Goal: Task Accomplishment & Management: Manage account settings

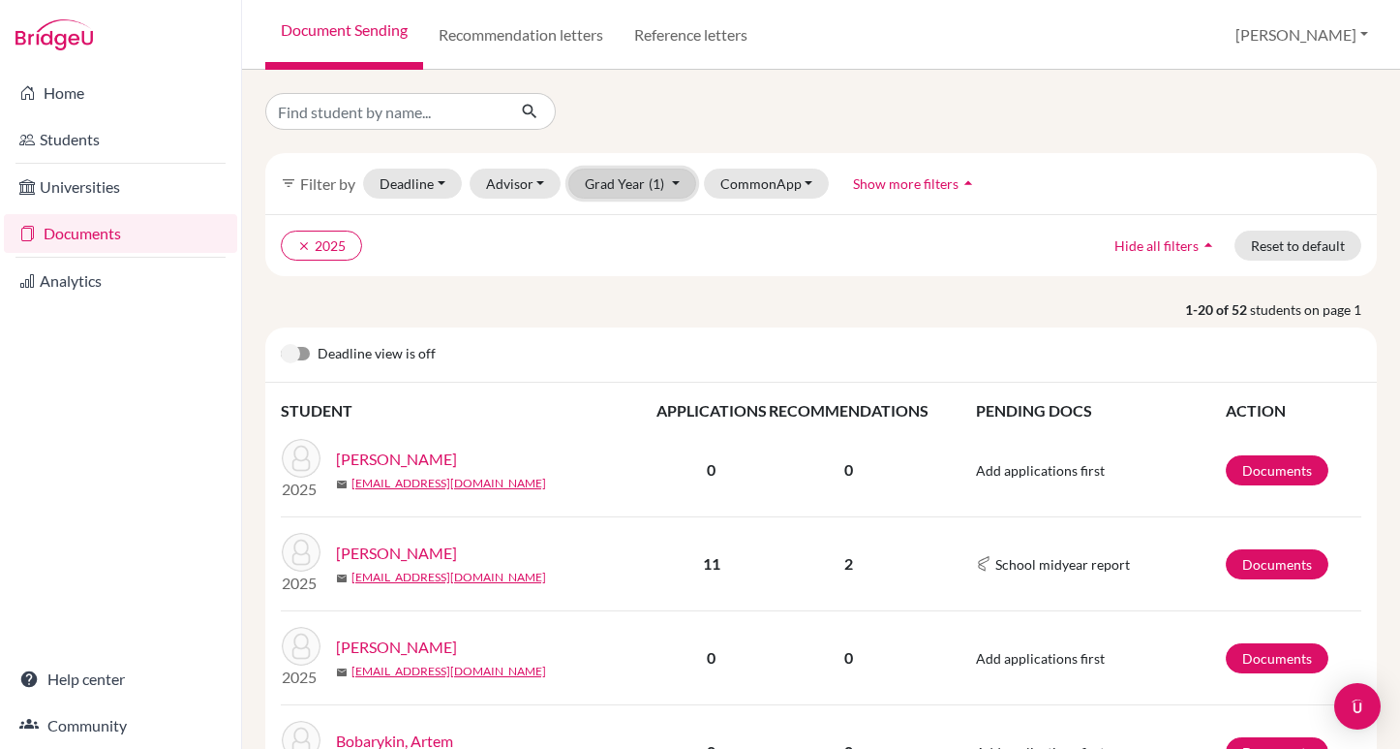
click at [676, 182] on button "Grad Year (1)" at bounding box center [633, 184] width 128 height 30
click at [759, 272] on div "clear 2025 Hide all filters arrow_drop_up Reset to default" at bounding box center [821, 245] width 1112 height 62
click at [677, 181] on button "Grad Year (1)" at bounding box center [633, 184] width 128 height 30
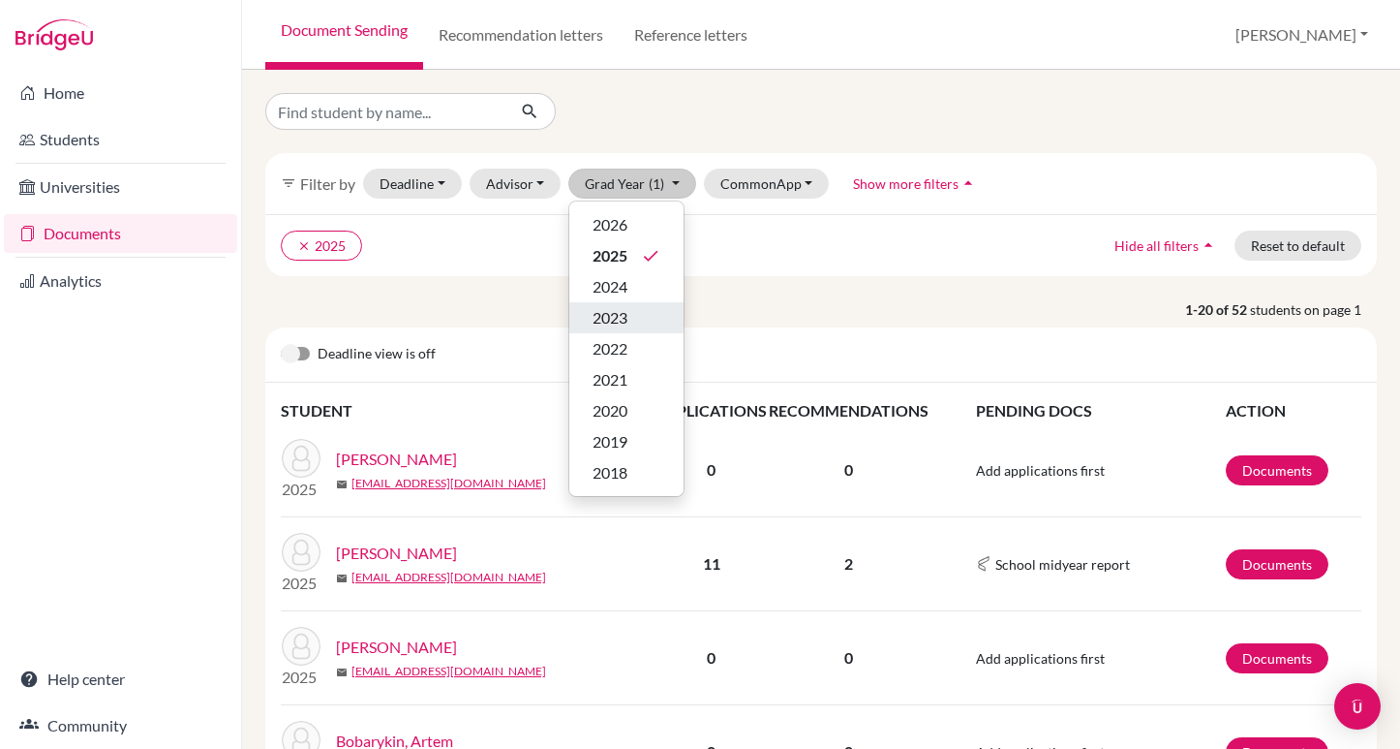
click at [620, 319] on span "2023" at bounding box center [610, 317] width 35 height 23
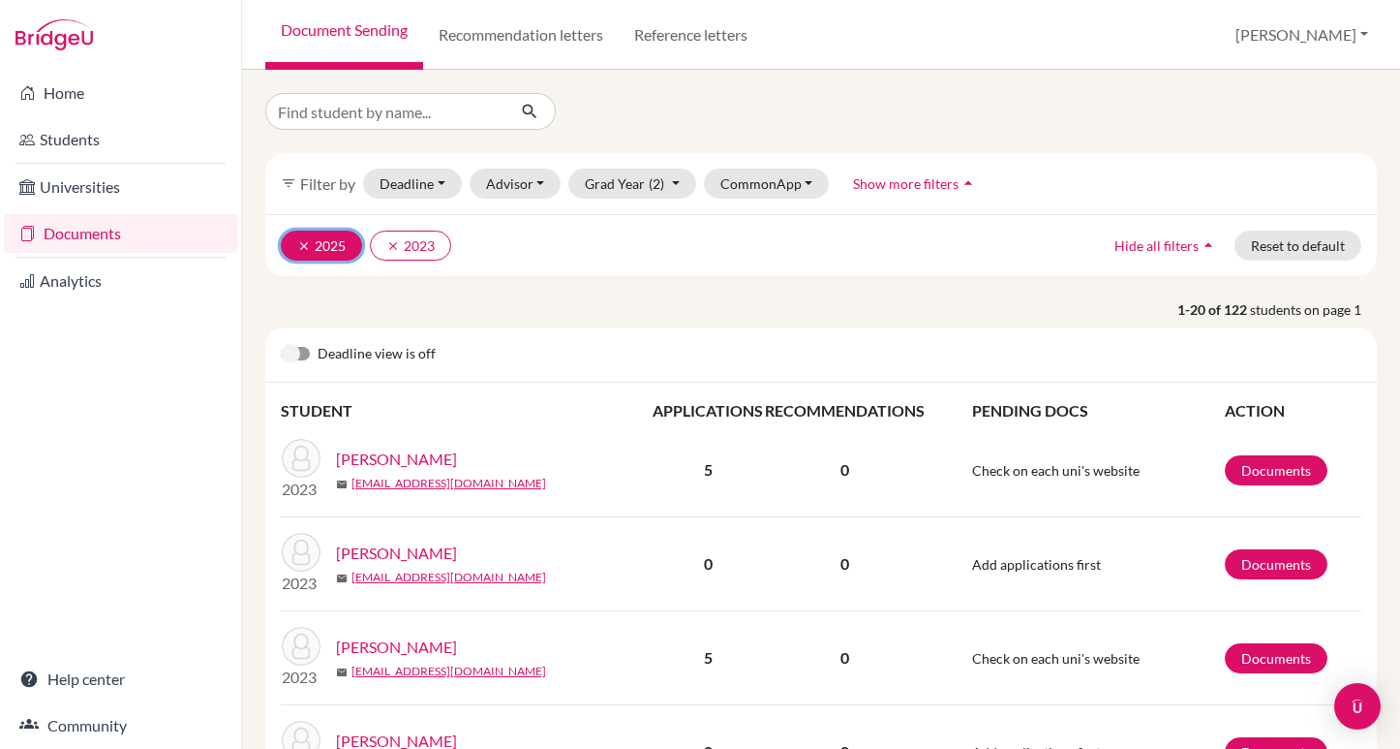
click at [306, 241] on icon "clear" at bounding box center [304, 246] width 14 height 14
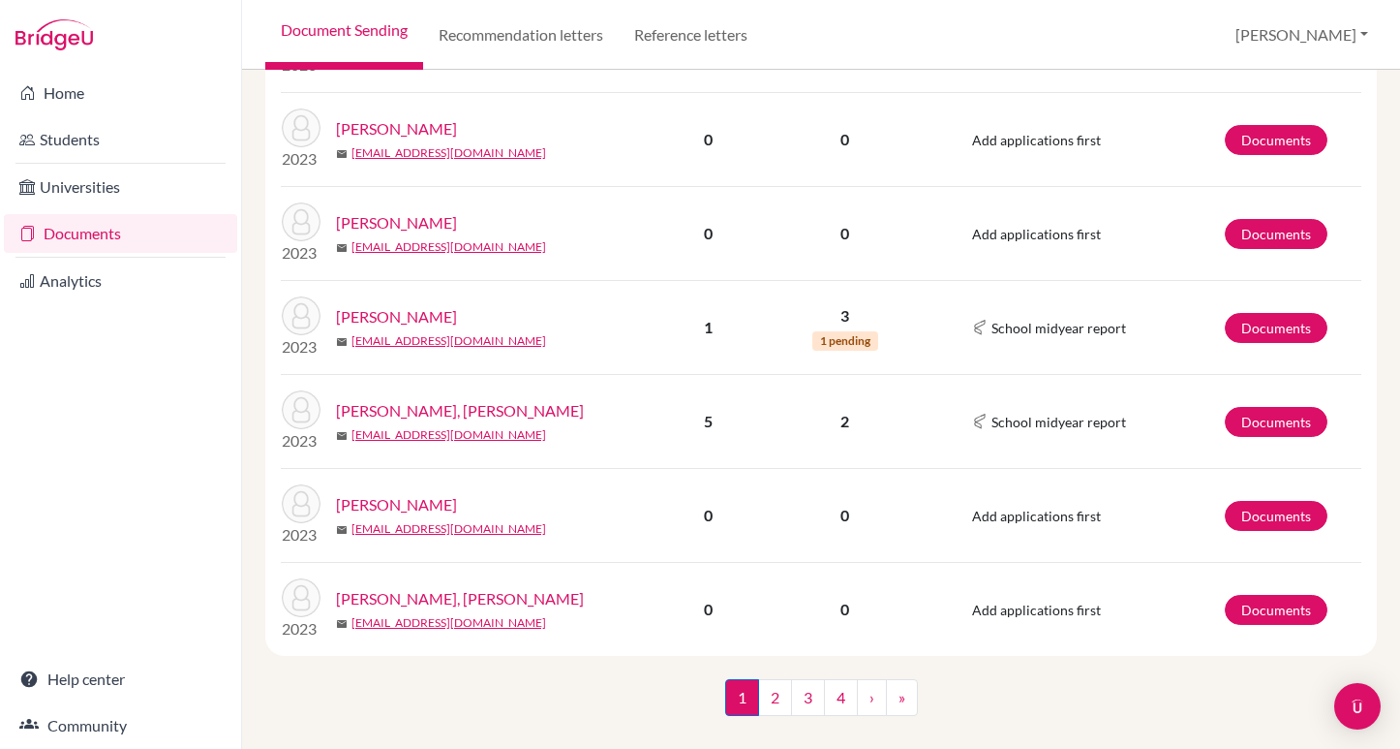
scroll to position [1675, 0]
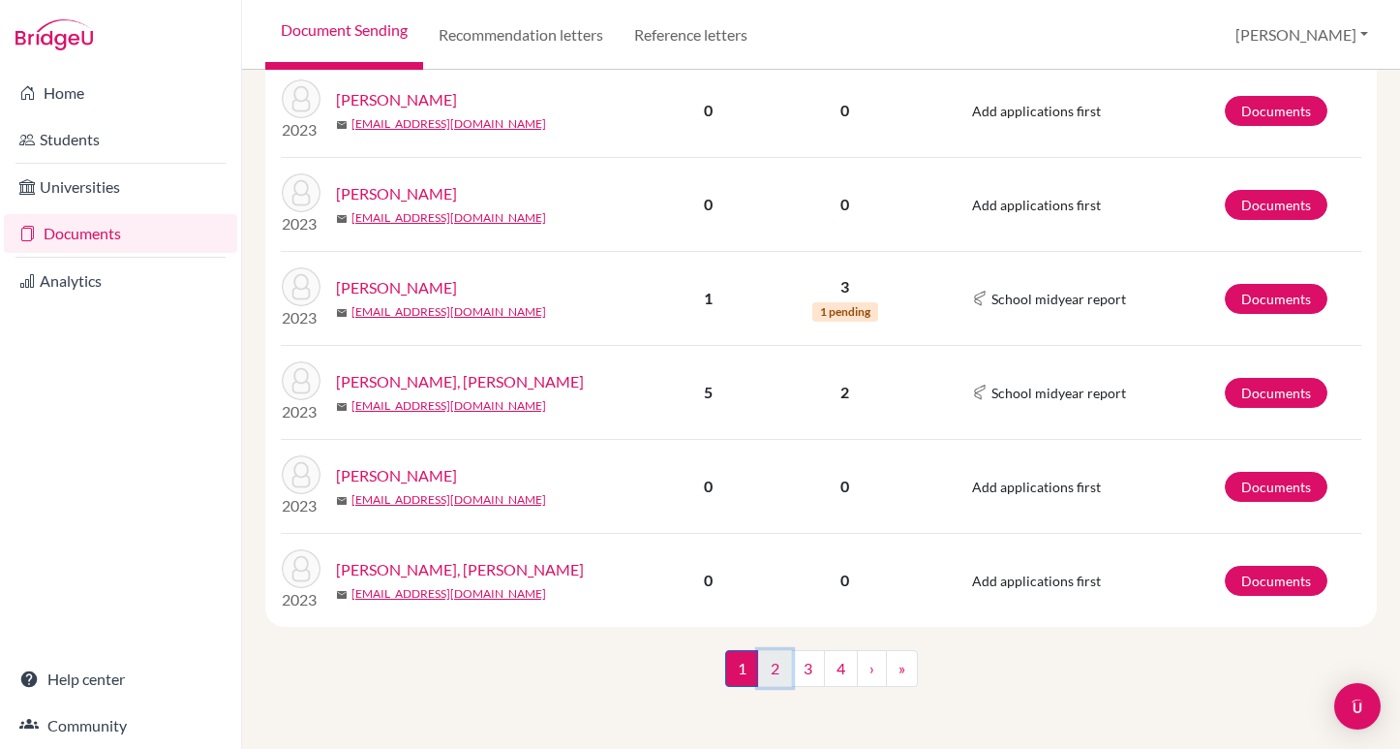
click at [775, 665] on link "2" at bounding box center [775, 668] width 34 height 37
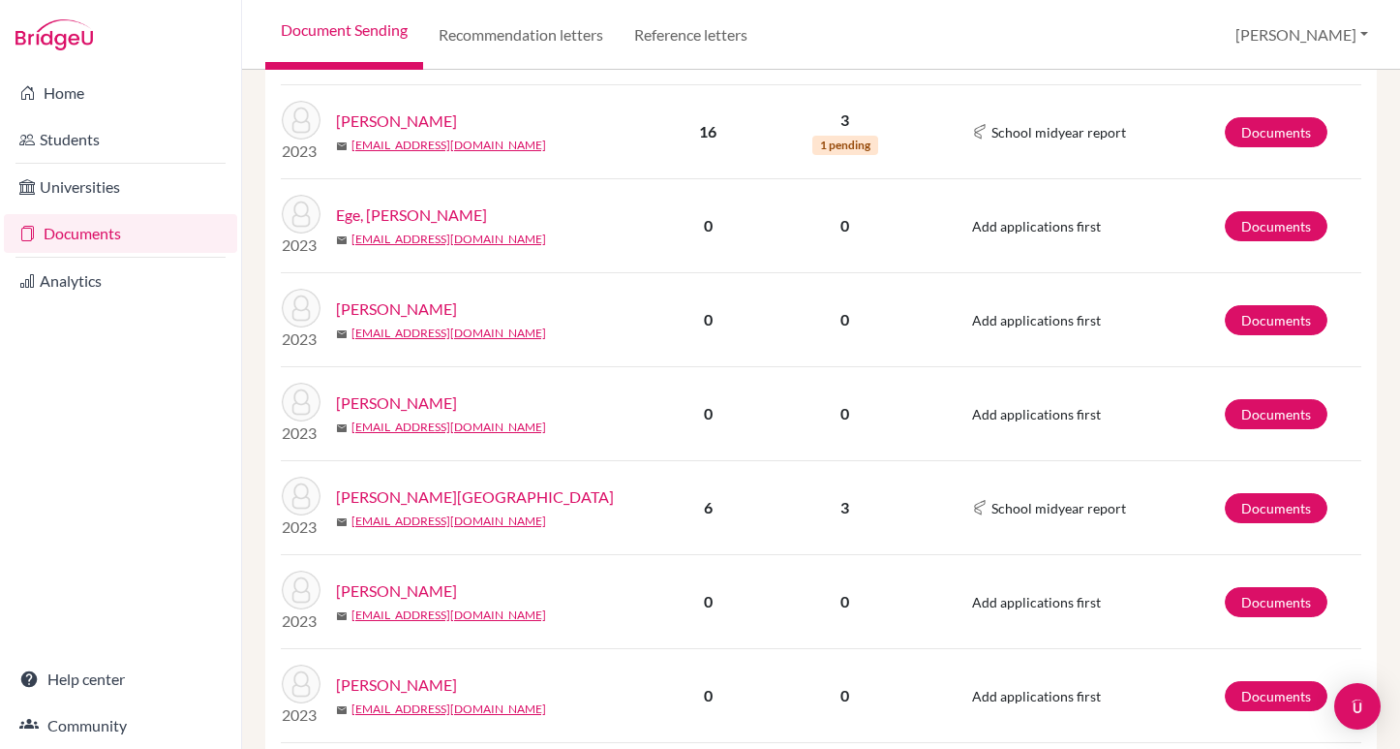
scroll to position [629, 0]
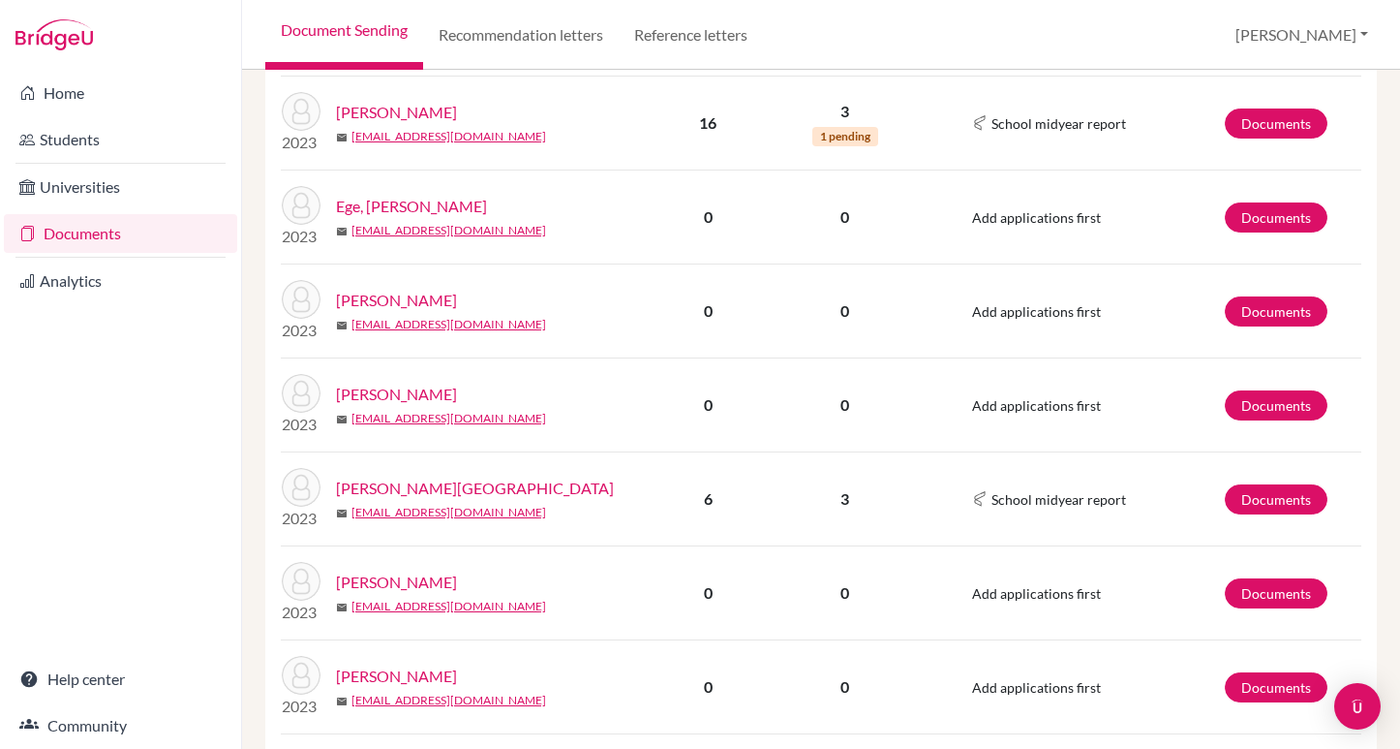
click at [413, 482] on link "Gliddon, Charlotte" at bounding box center [475, 488] width 278 height 23
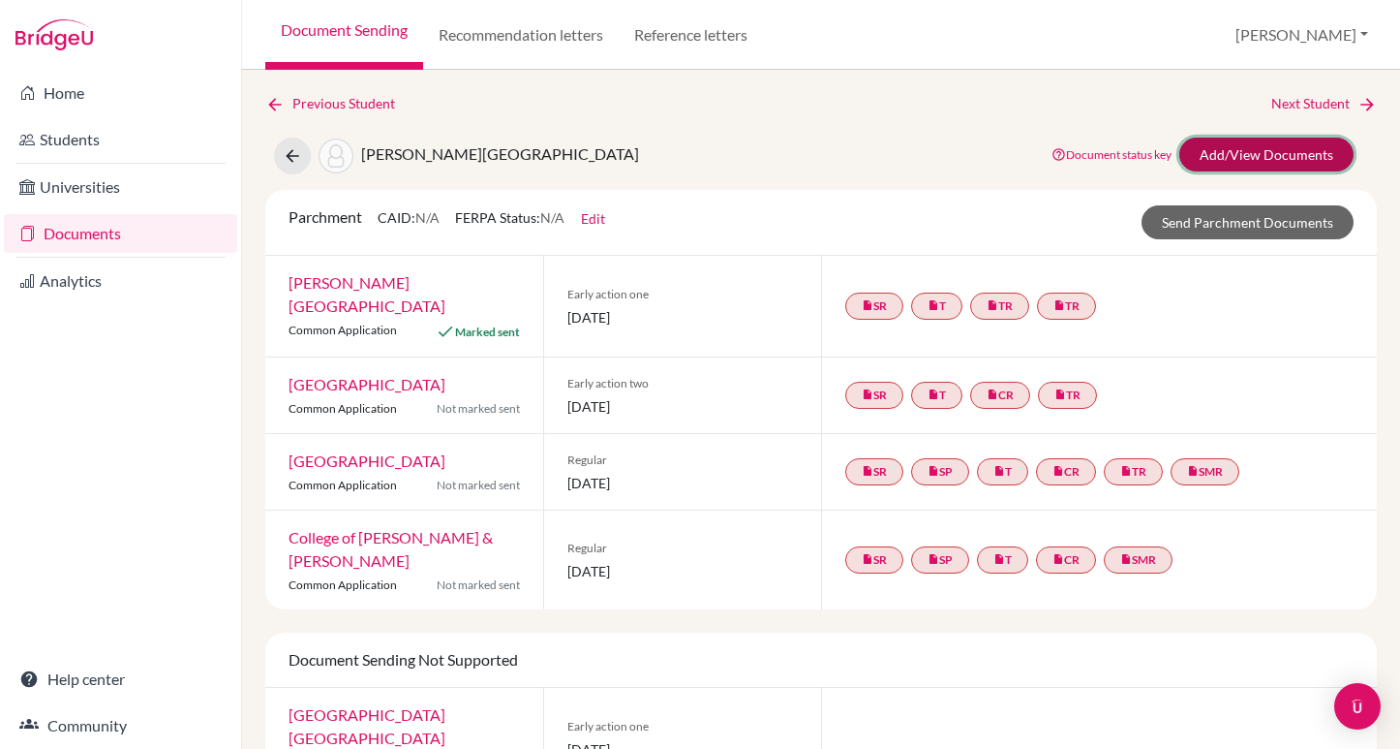
click at [1284, 146] on link "Add/View Documents" at bounding box center [1267, 155] width 174 height 34
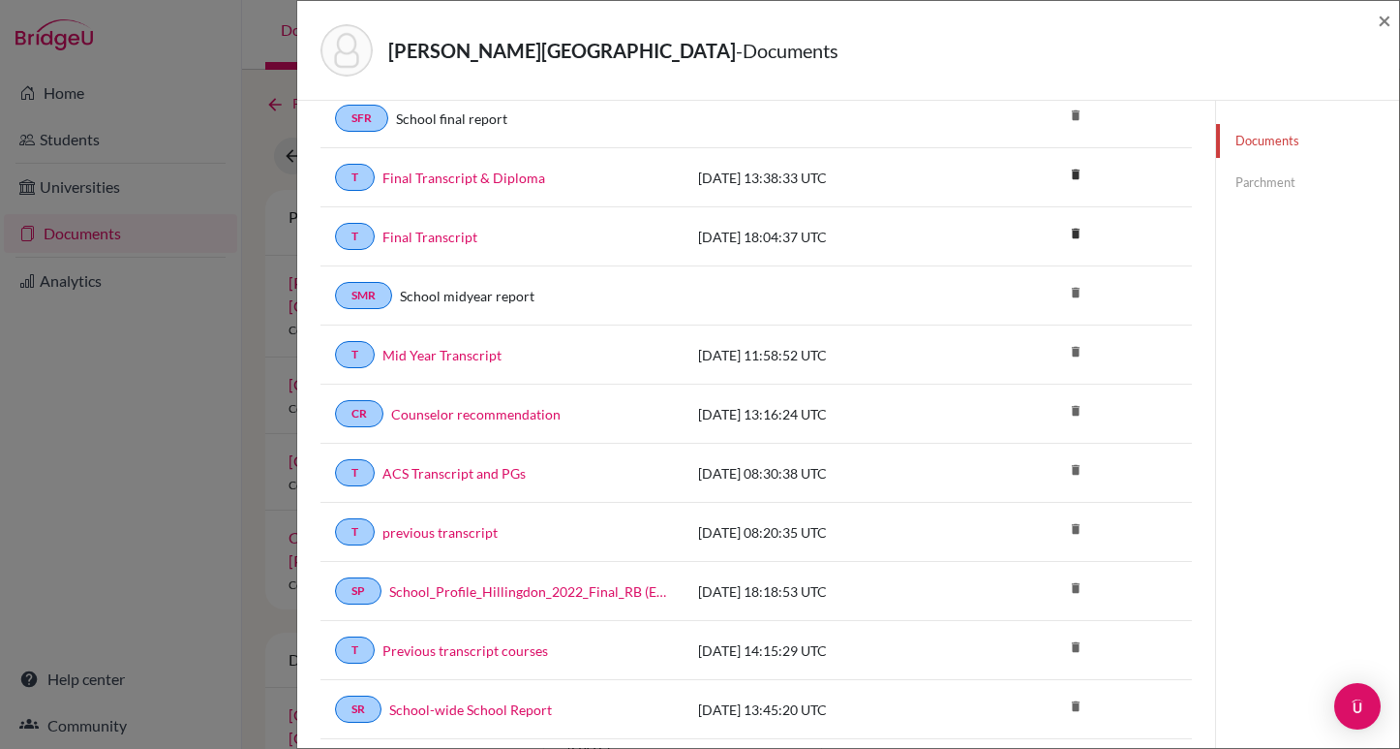
scroll to position [150, 0]
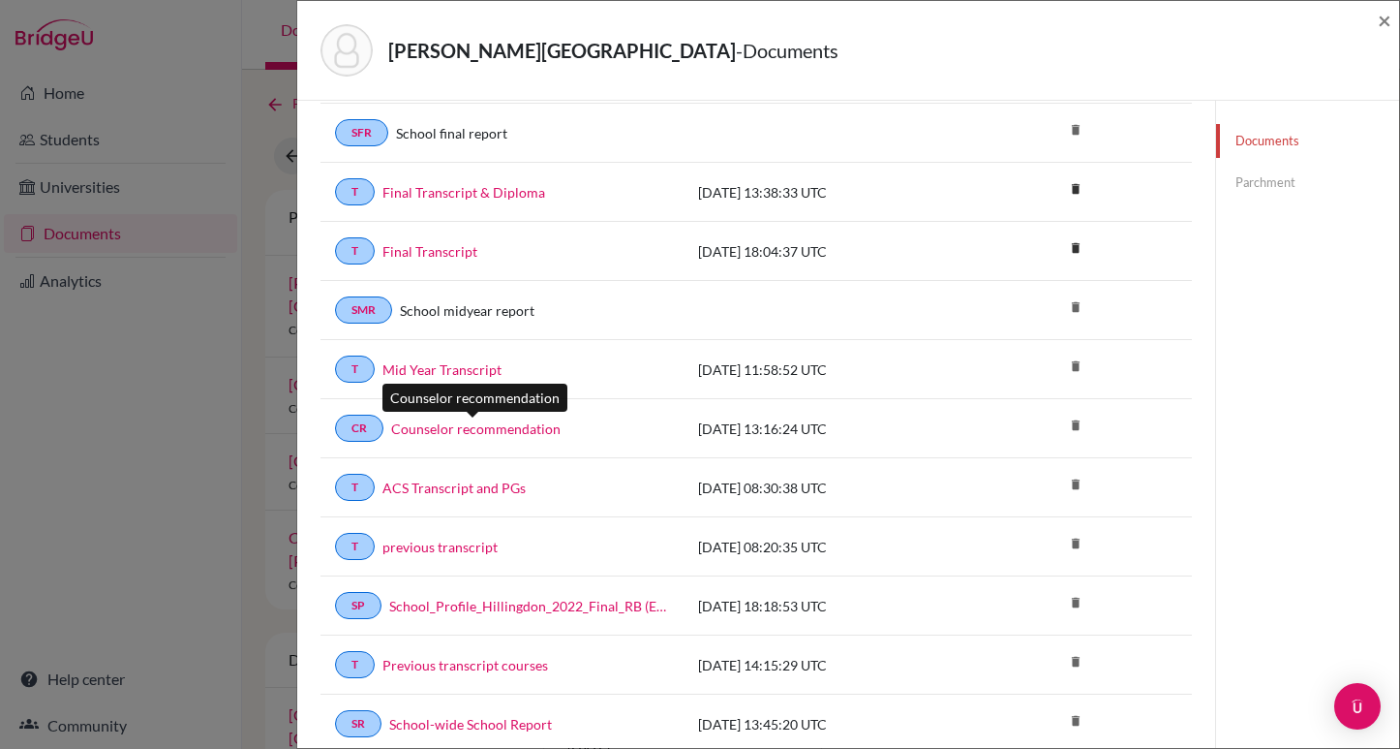
click at [462, 430] on link "Counselor recommendation" at bounding box center [475, 428] width 169 height 20
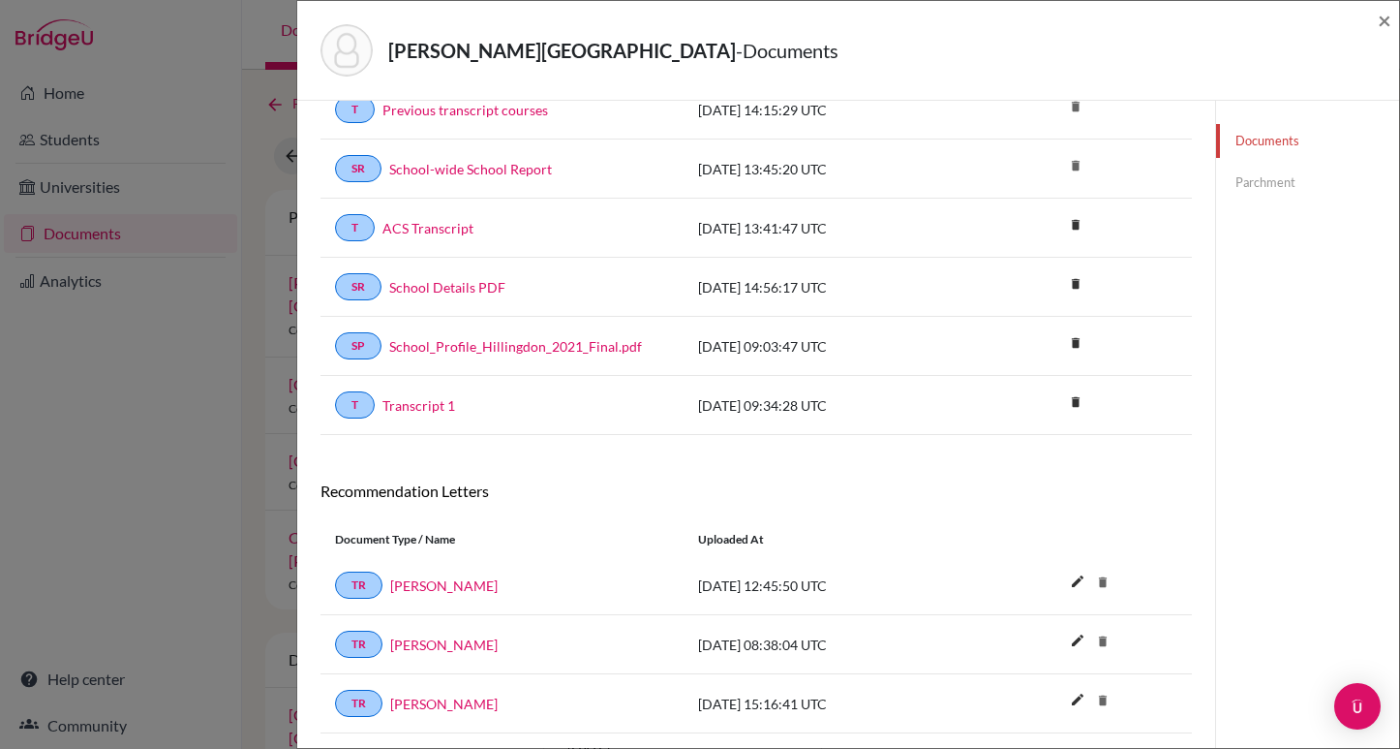
scroll to position [760, 0]
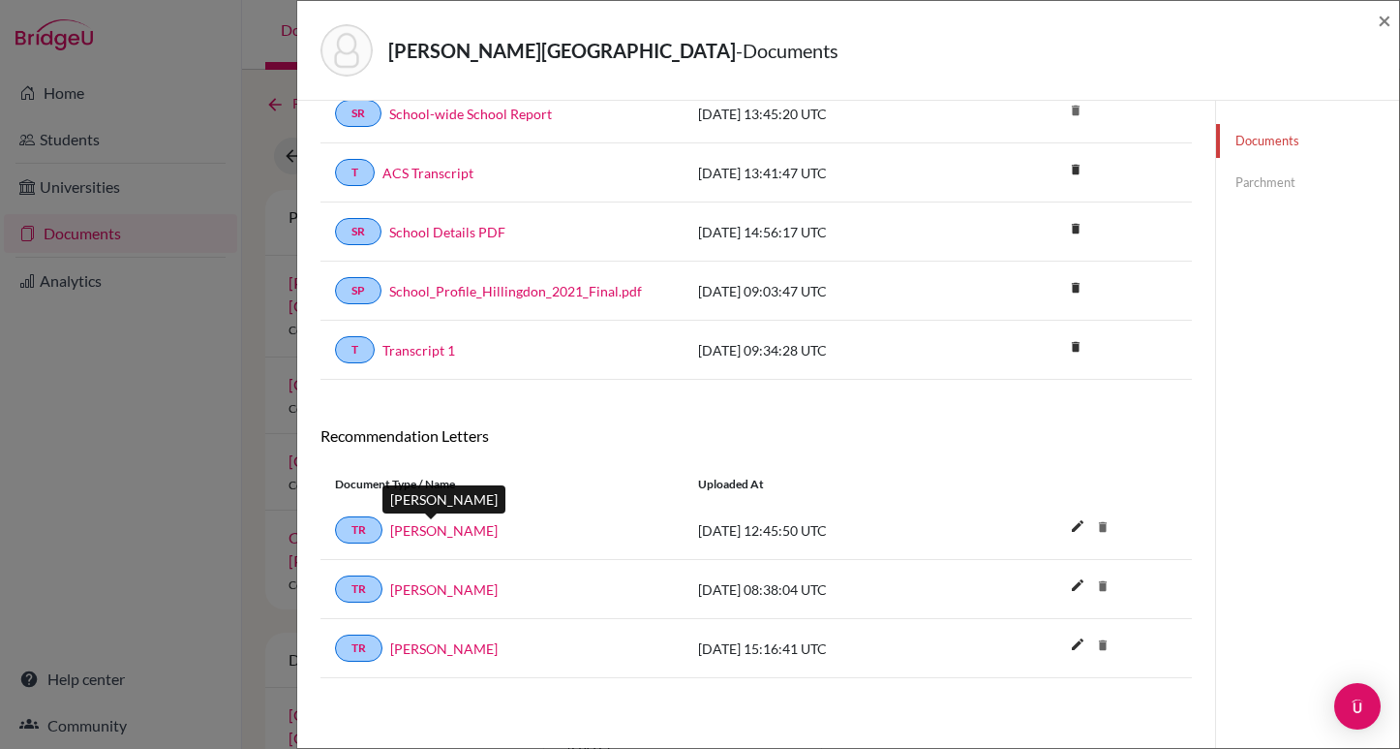
click at [435, 529] on link "Jane Edwards" at bounding box center [444, 530] width 108 height 20
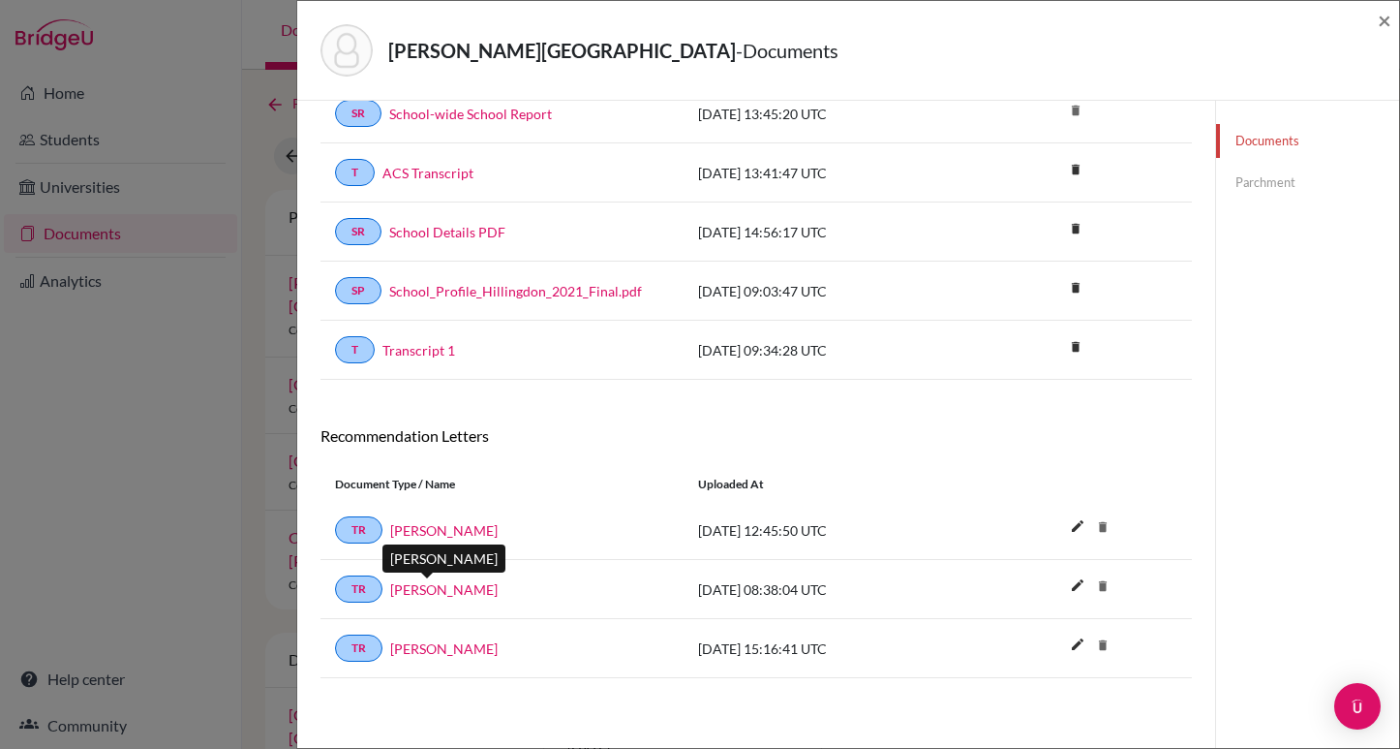
click at [434, 583] on link "Mr Kennedy" at bounding box center [444, 589] width 108 height 20
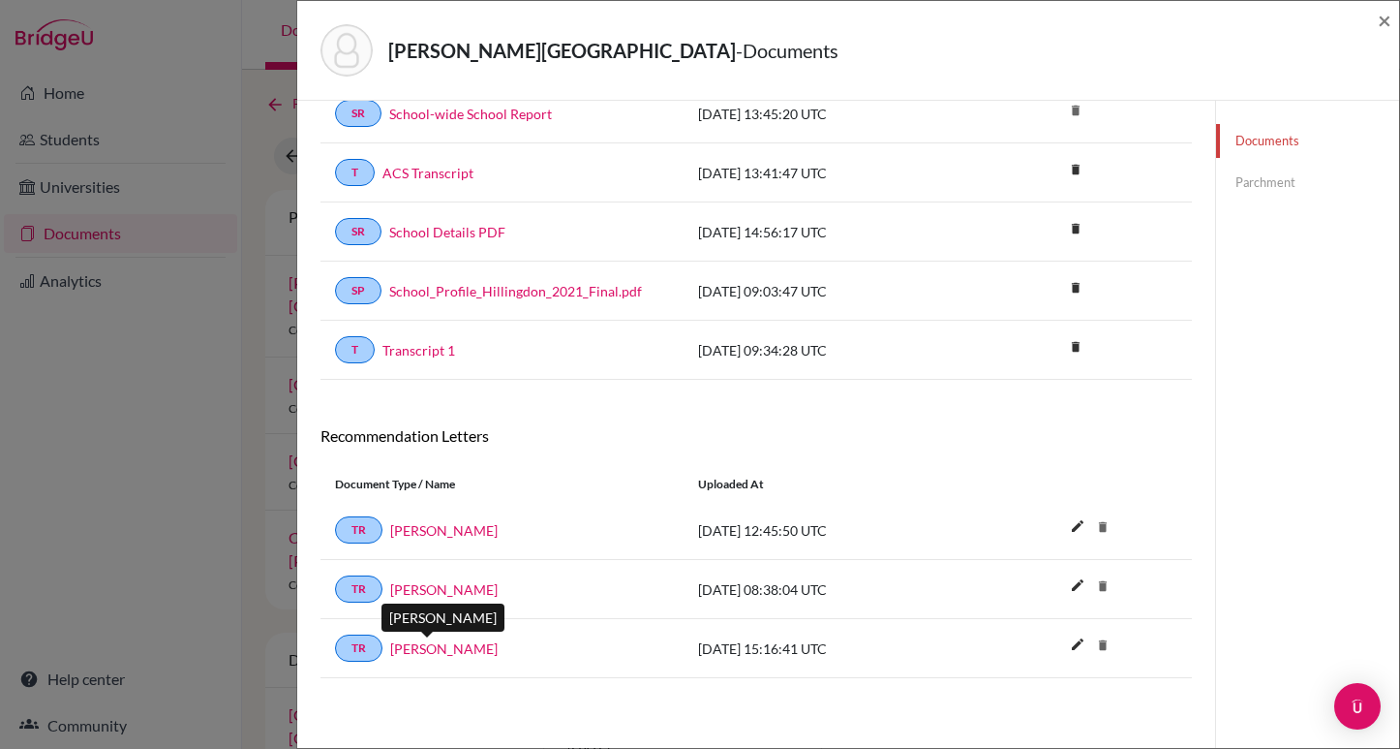
click at [430, 649] on link "Andy Groark" at bounding box center [444, 648] width 108 height 20
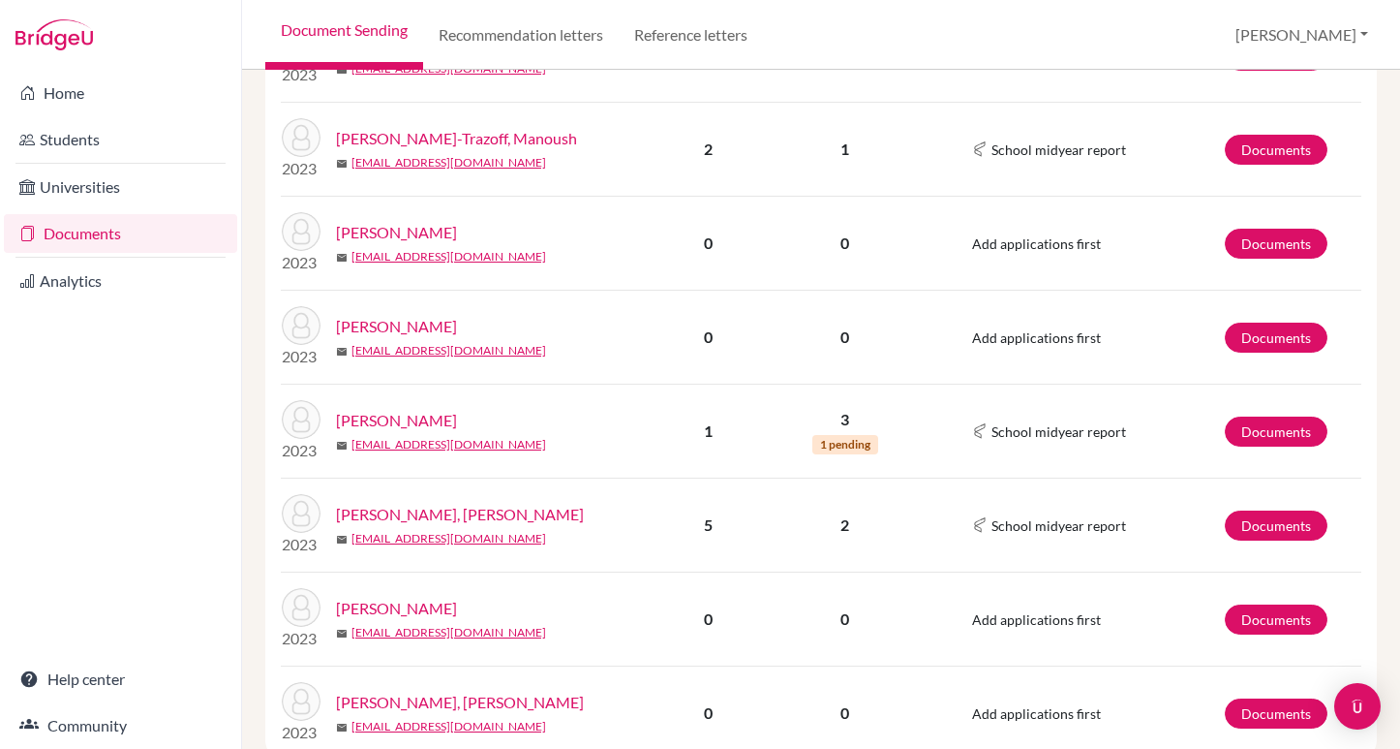
scroll to position [1675, 0]
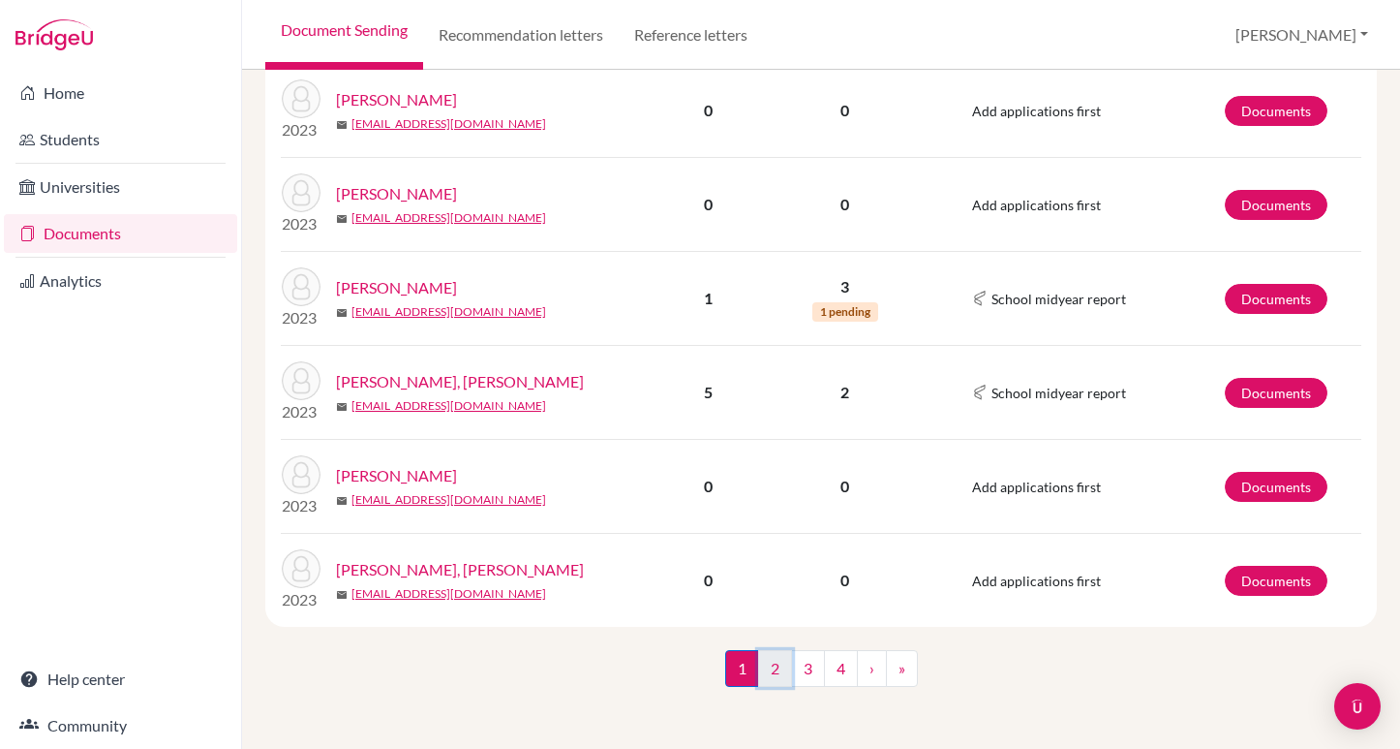
click at [780, 665] on link "2" at bounding box center [775, 668] width 34 height 37
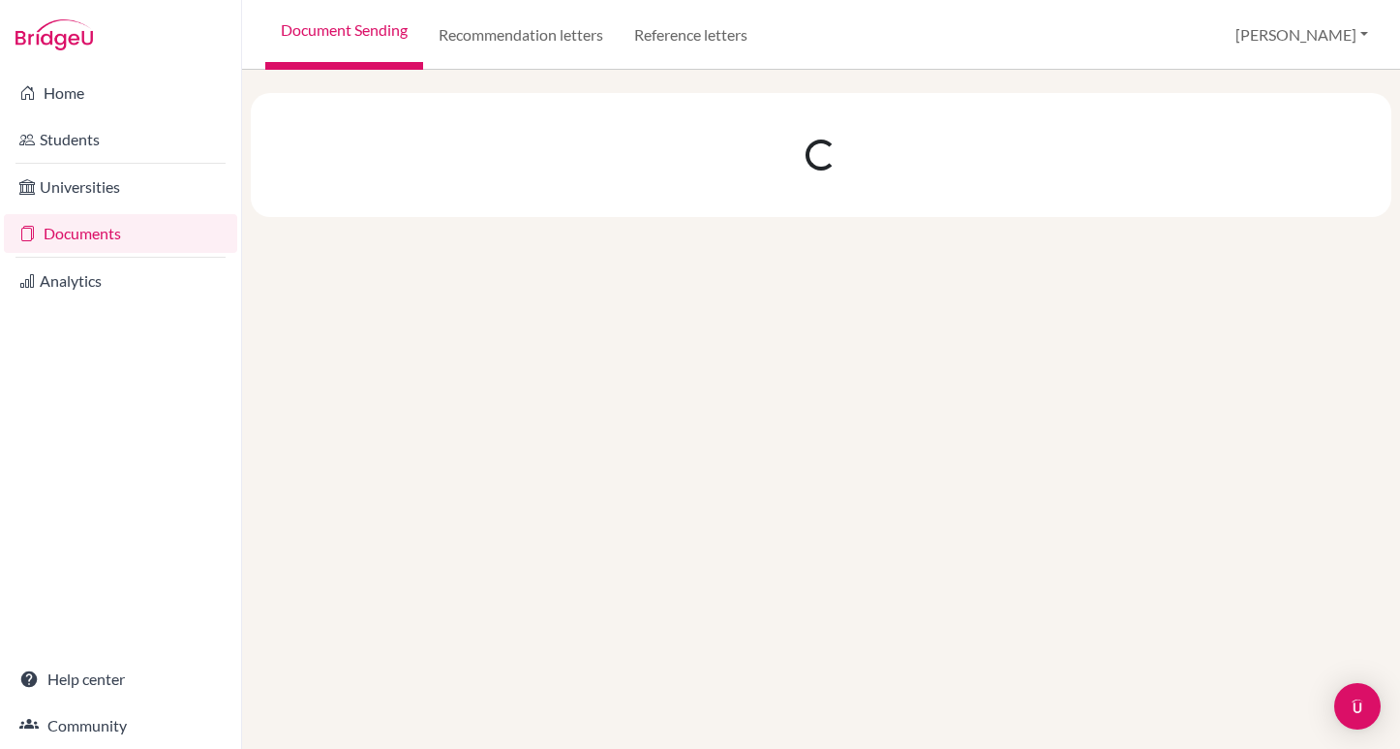
scroll to position [0, 0]
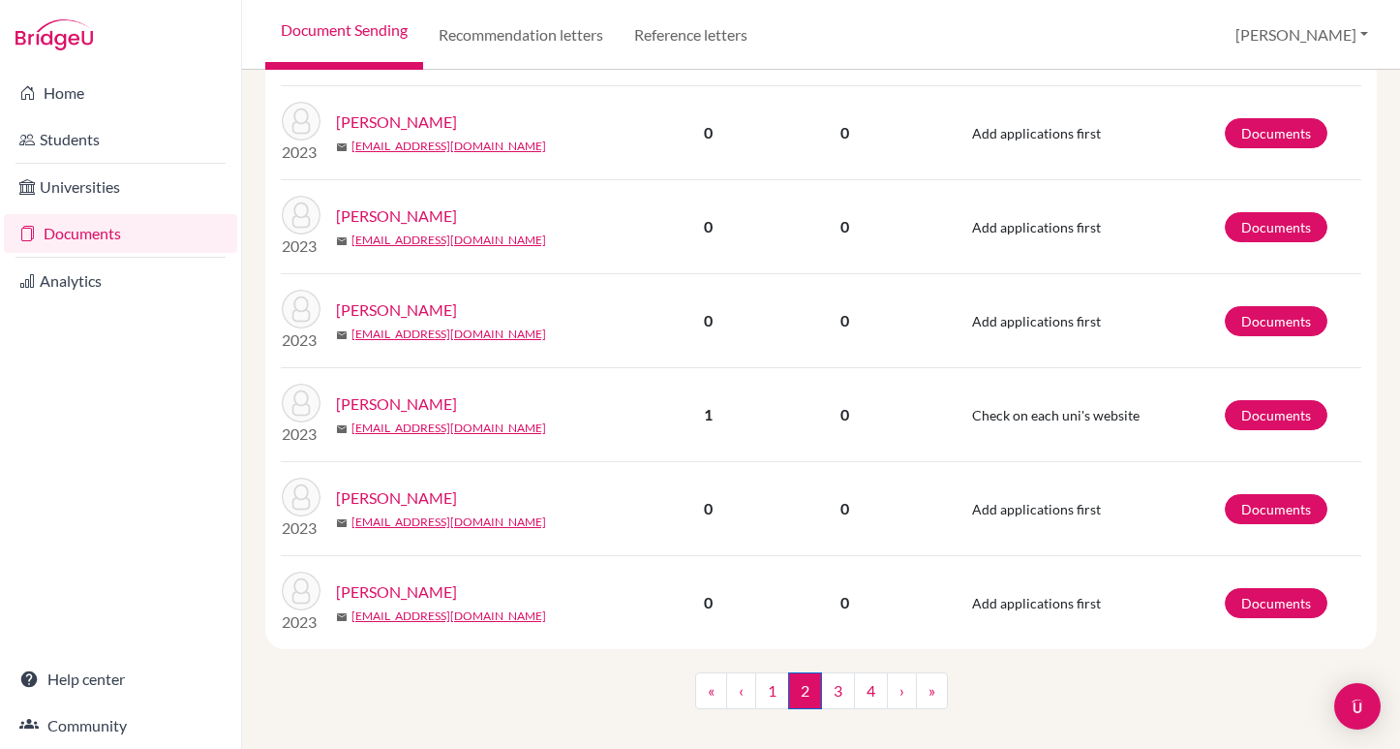
scroll to position [1675, 0]
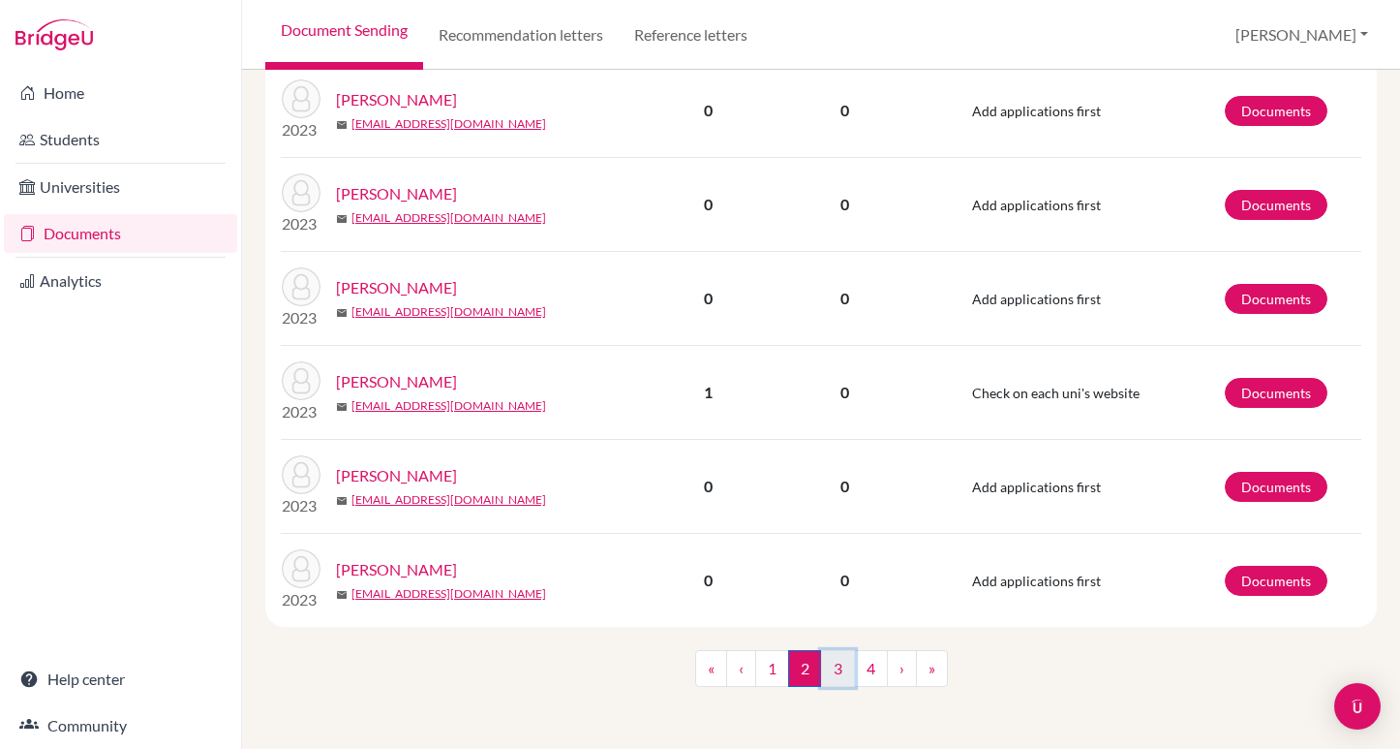
click at [841, 659] on link "3" at bounding box center [838, 668] width 34 height 37
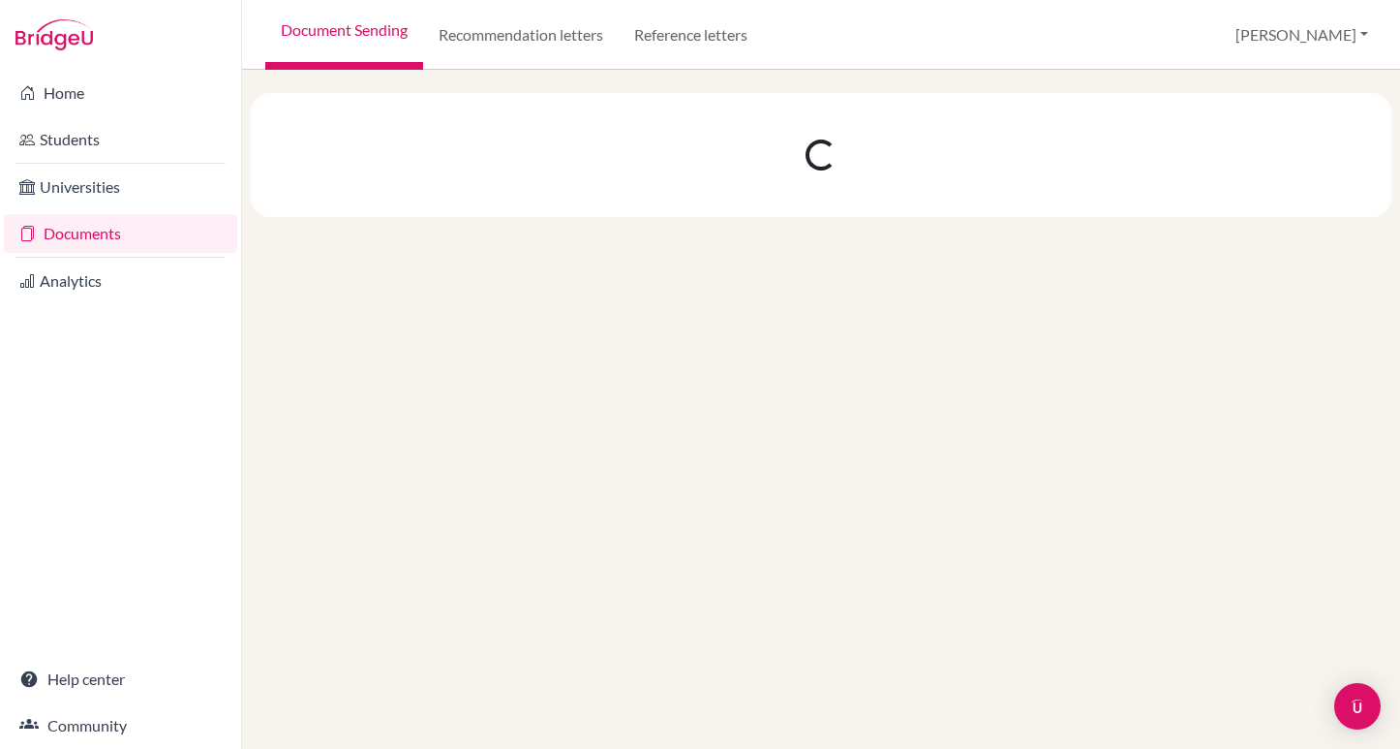
scroll to position [0, 0]
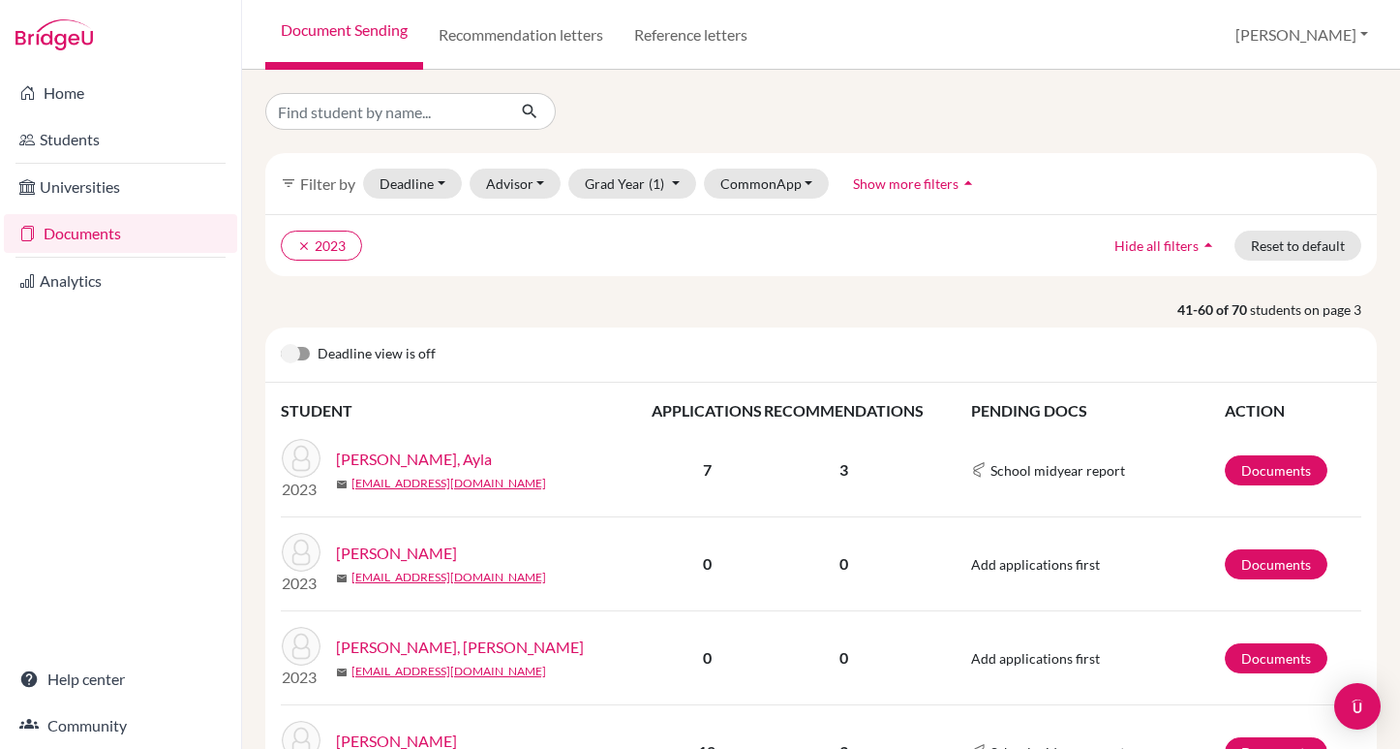
click at [406, 454] on link "[PERSON_NAME], Ayla" at bounding box center [414, 458] width 156 height 23
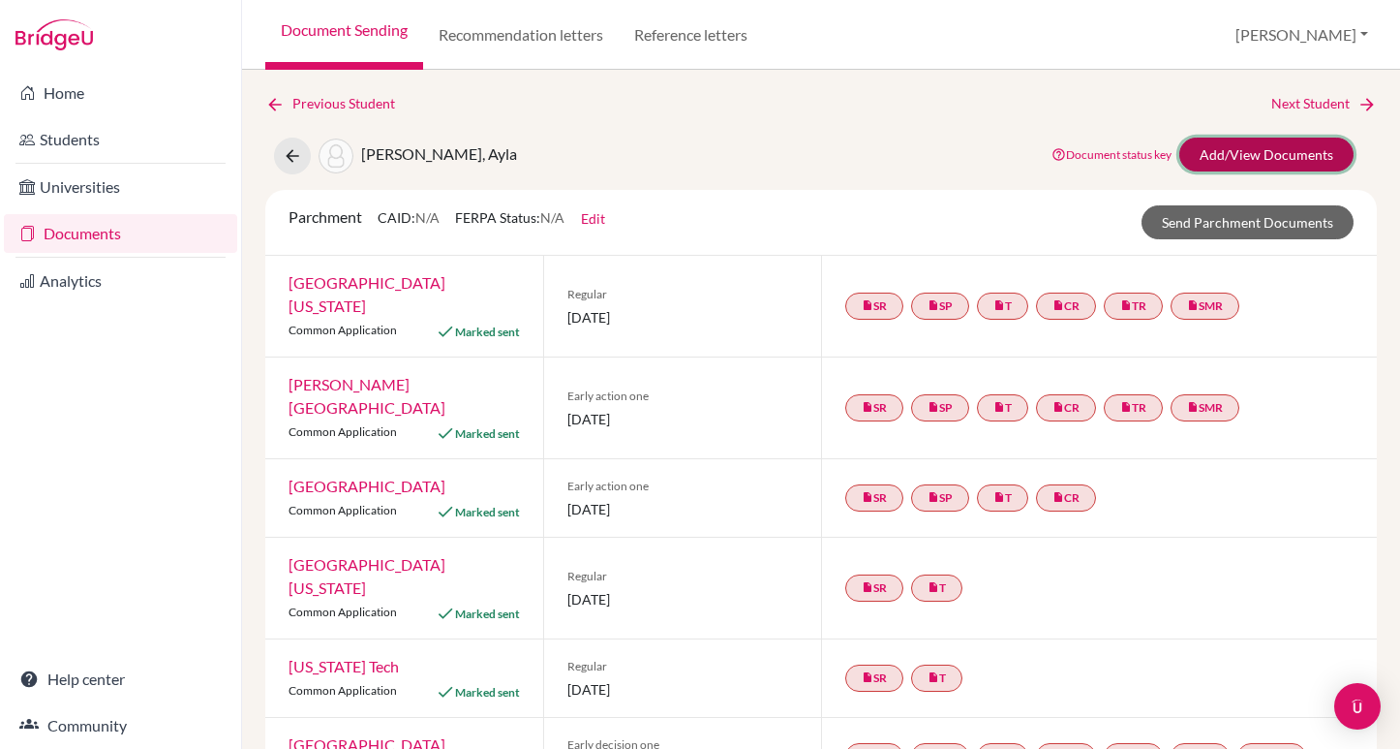
click at [1231, 153] on link "Add/View Documents" at bounding box center [1267, 155] width 174 height 34
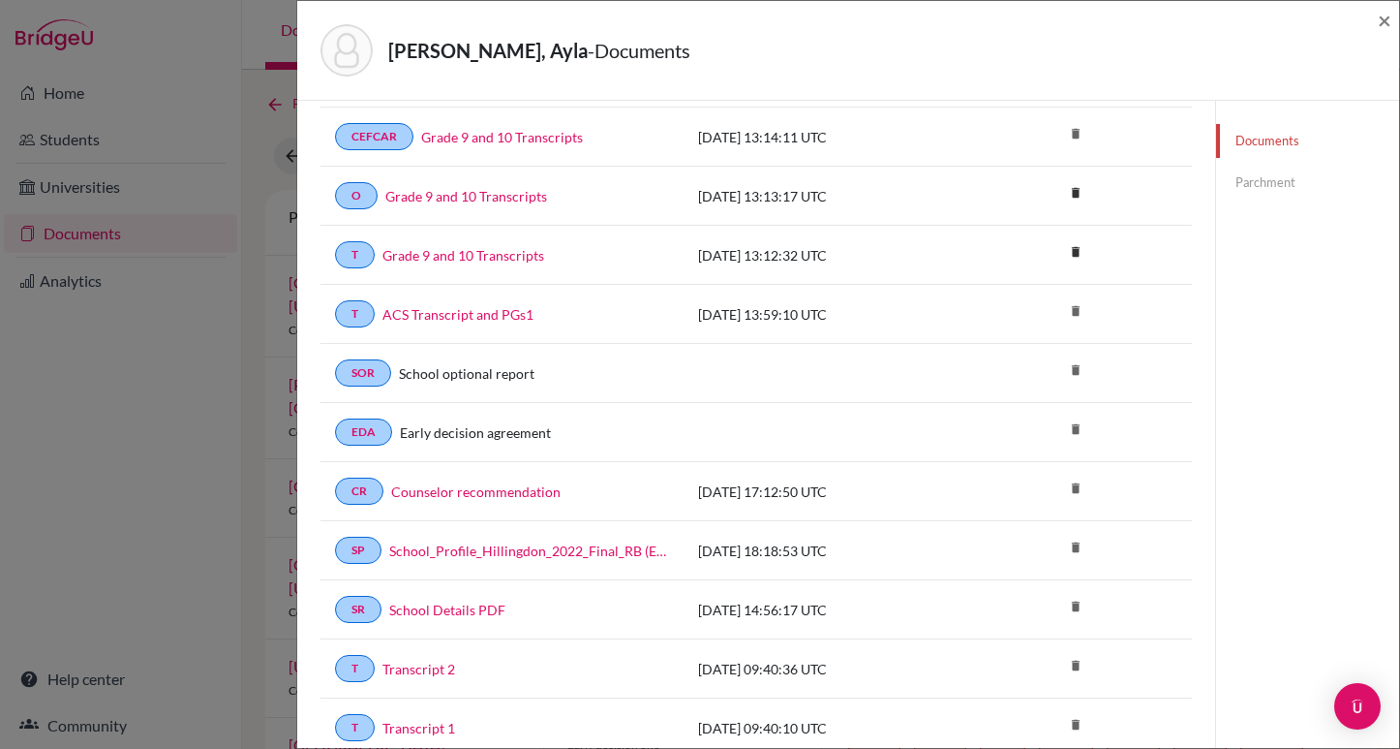
scroll to position [446, 0]
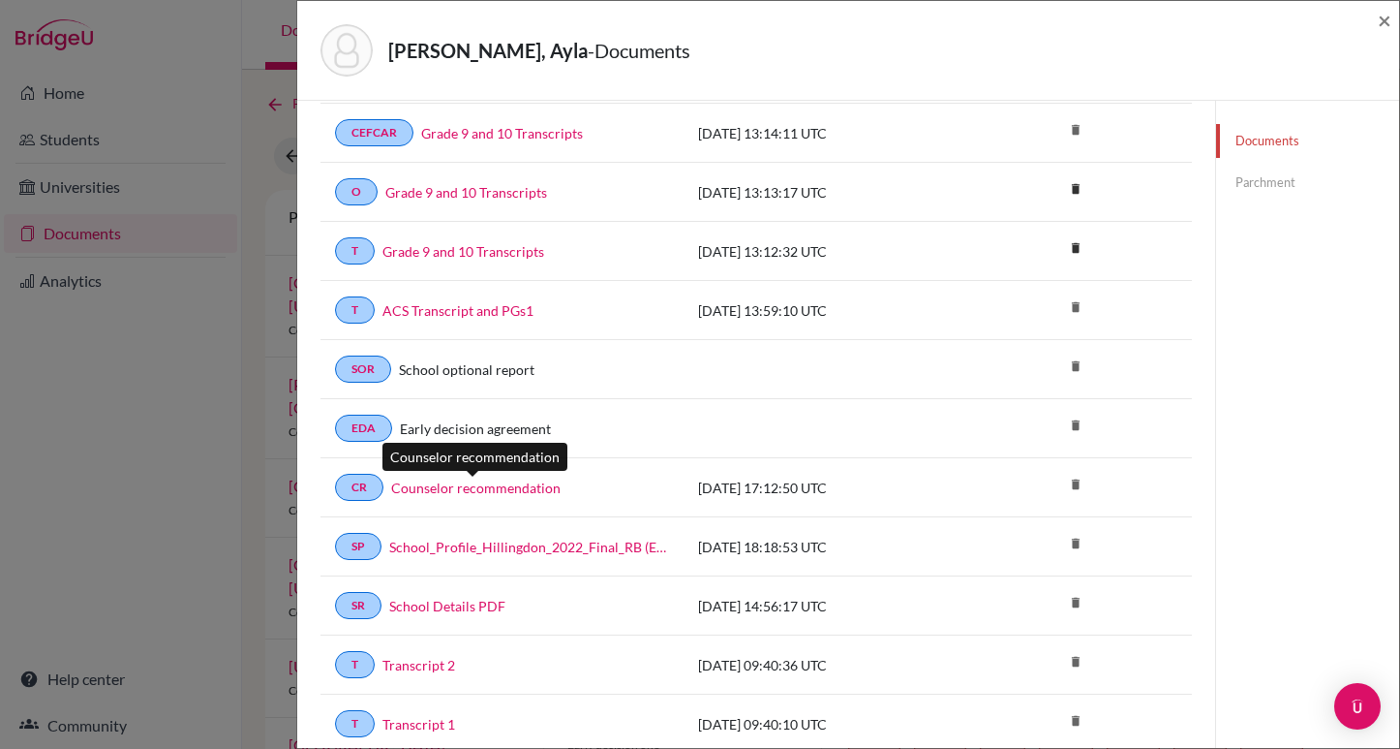
click at [493, 484] on link "Counselor recommendation" at bounding box center [475, 487] width 169 height 20
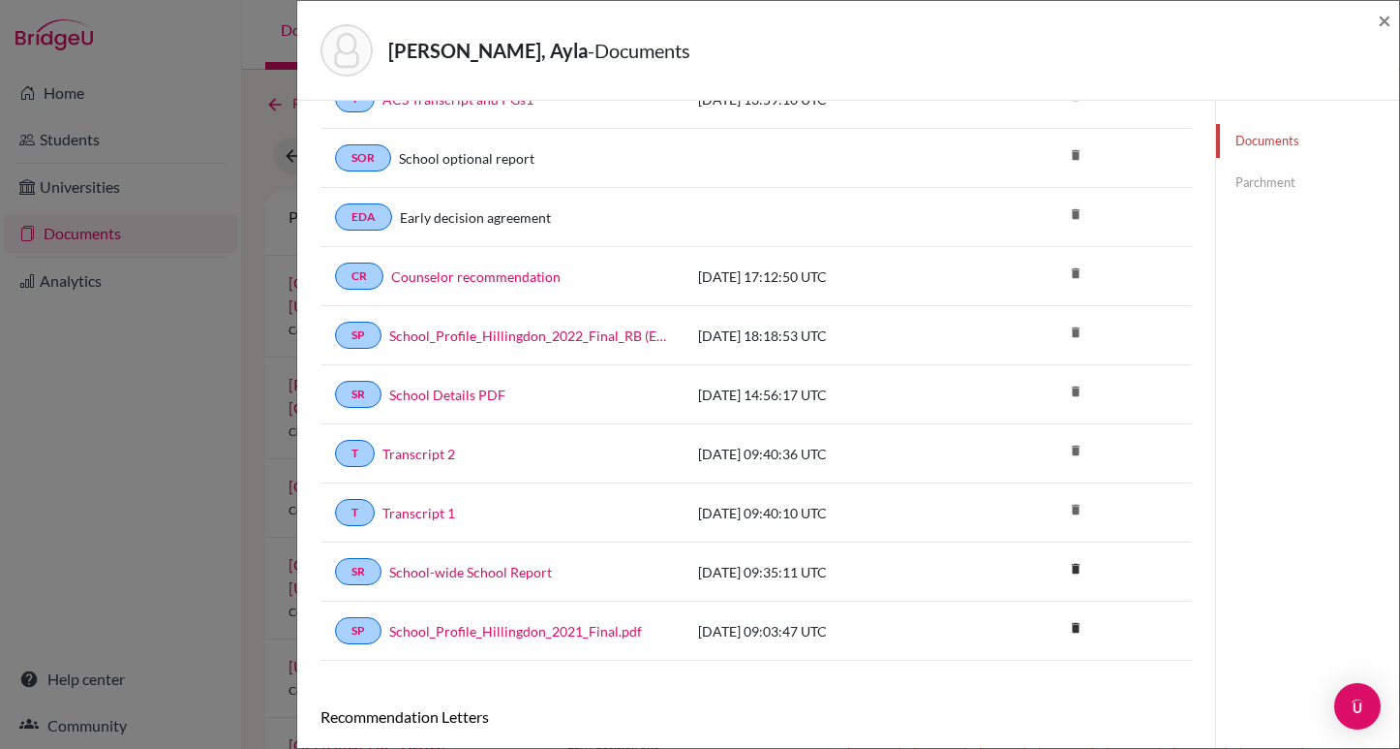
scroll to position [938, 0]
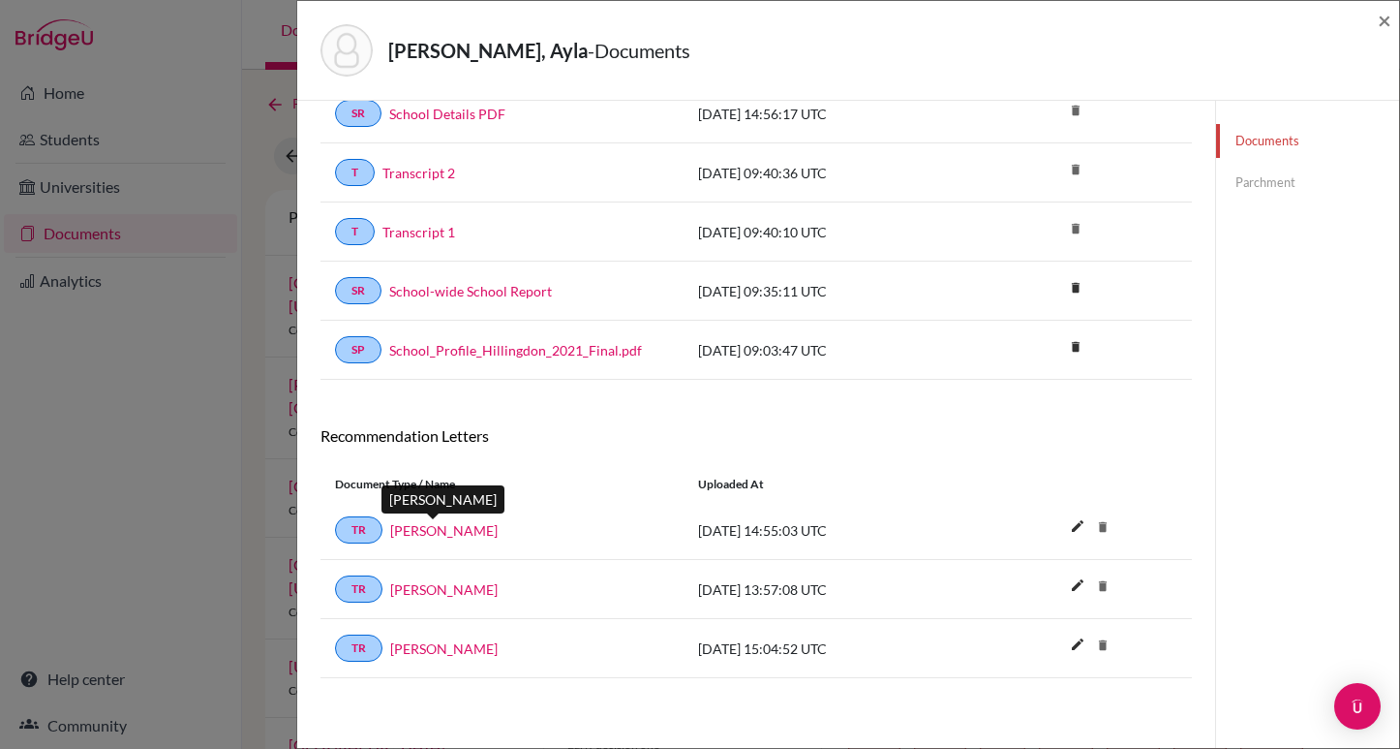
click at [453, 525] on link "[PERSON_NAME]" at bounding box center [444, 530] width 108 height 20
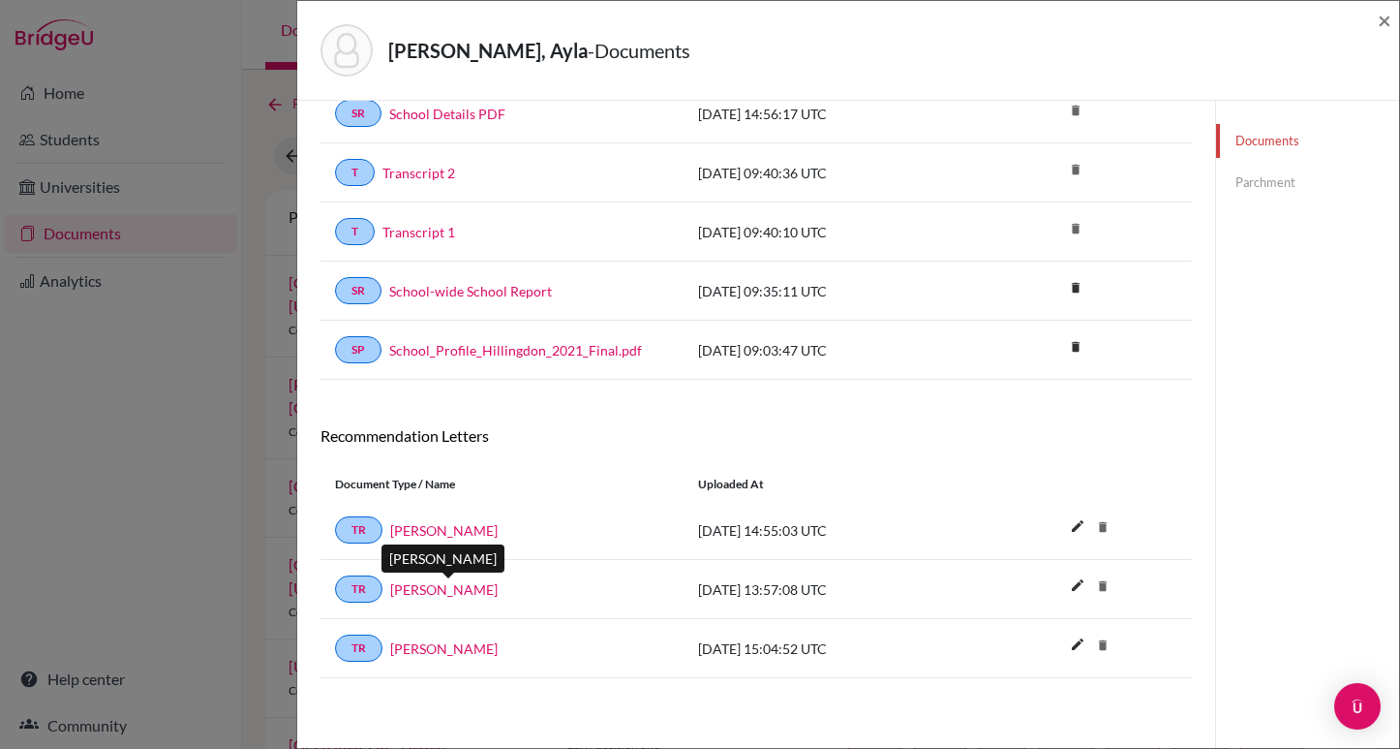
click at [447, 588] on link "Alison Aurnhammer" at bounding box center [444, 589] width 108 height 20
click at [426, 645] on link "Neelu Sharma" at bounding box center [444, 648] width 108 height 20
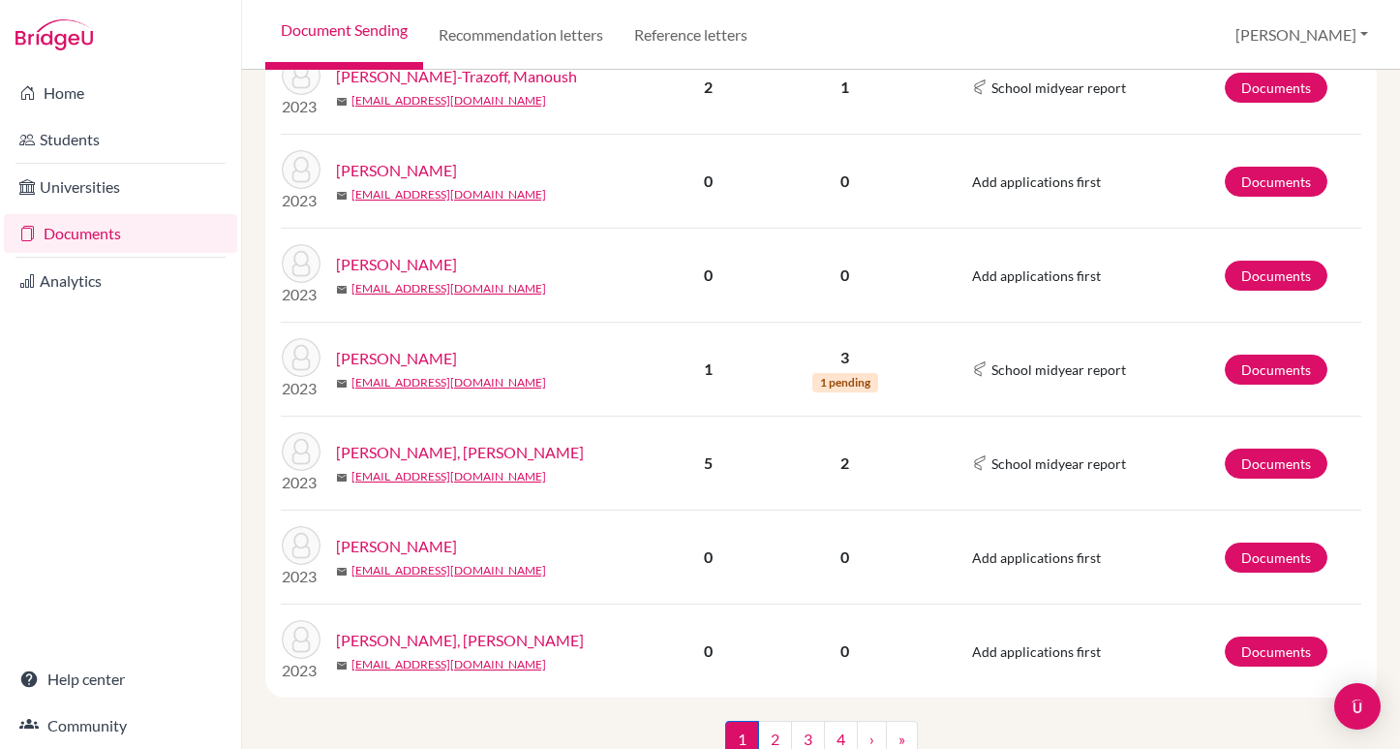
scroll to position [1675, 0]
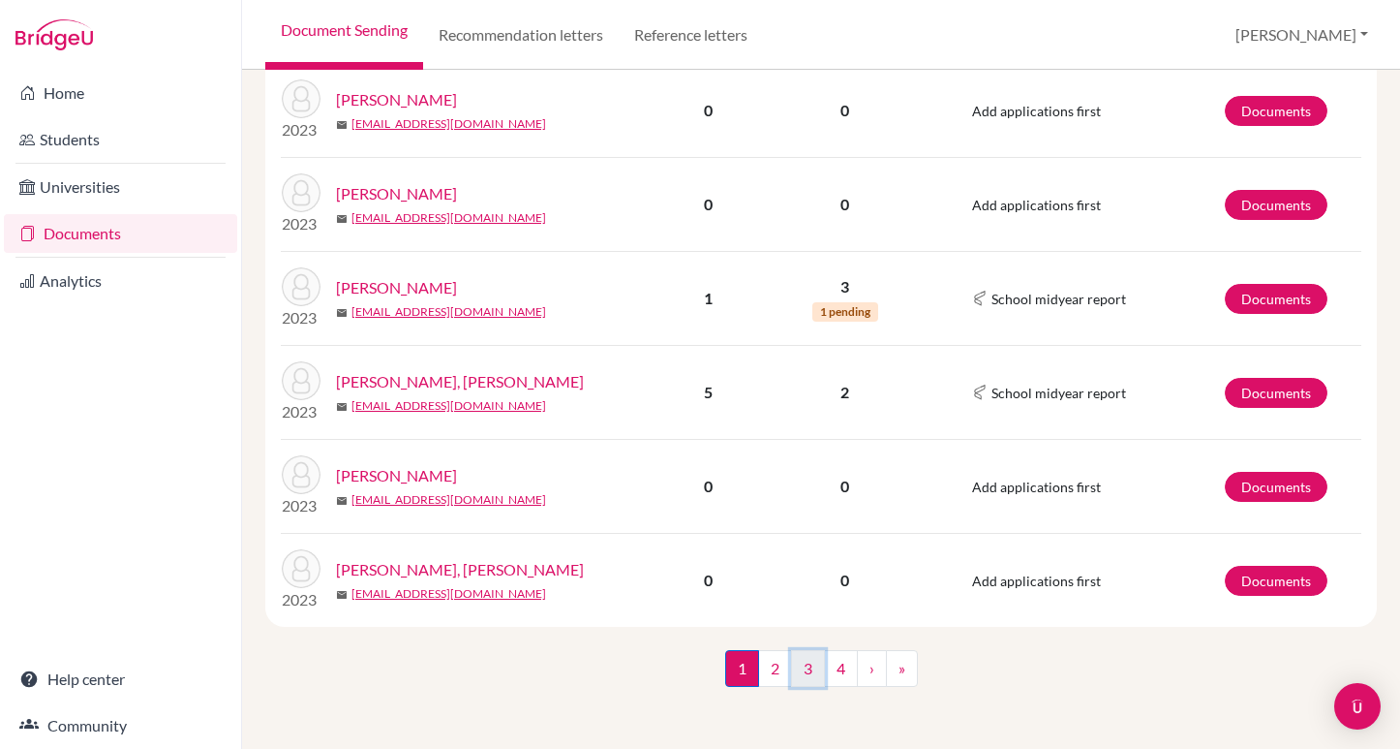
click at [805, 667] on link "3" at bounding box center [808, 668] width 34 height 37
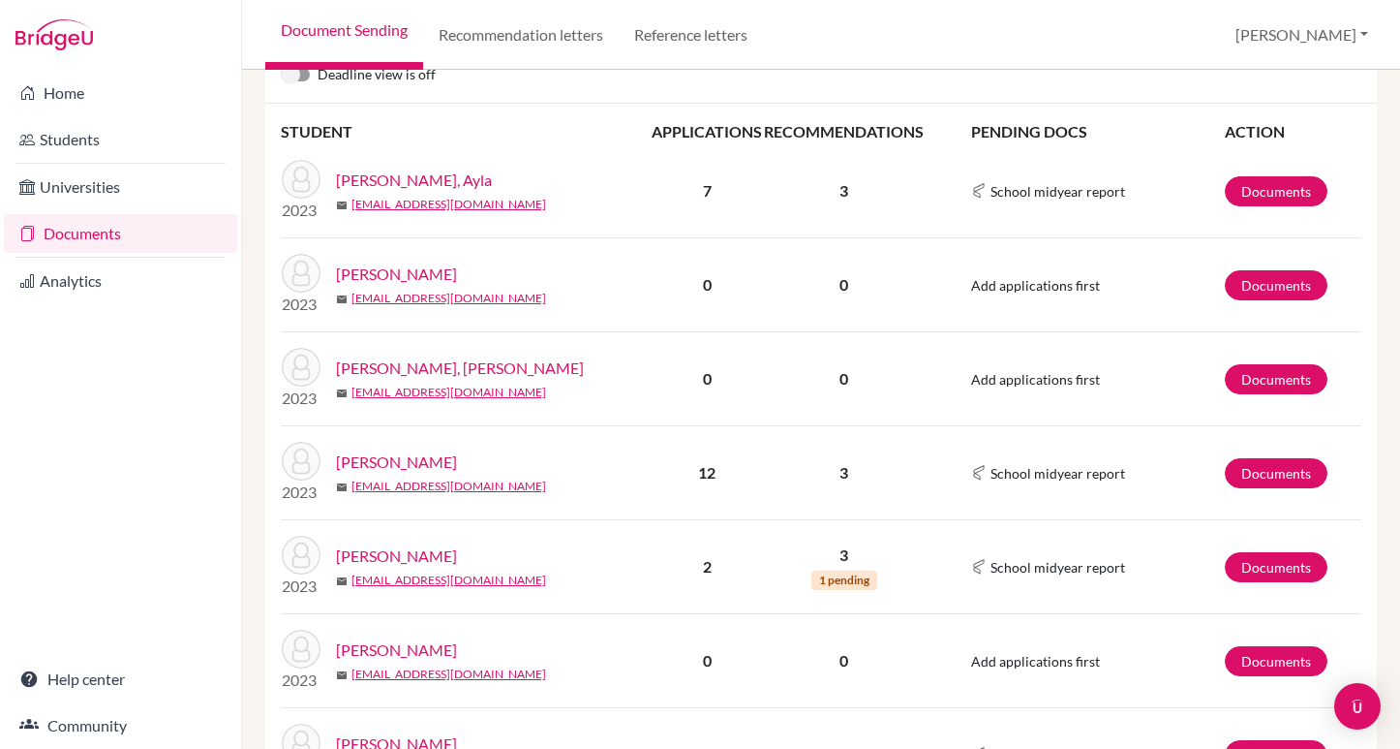
scroll to position [292, 0]
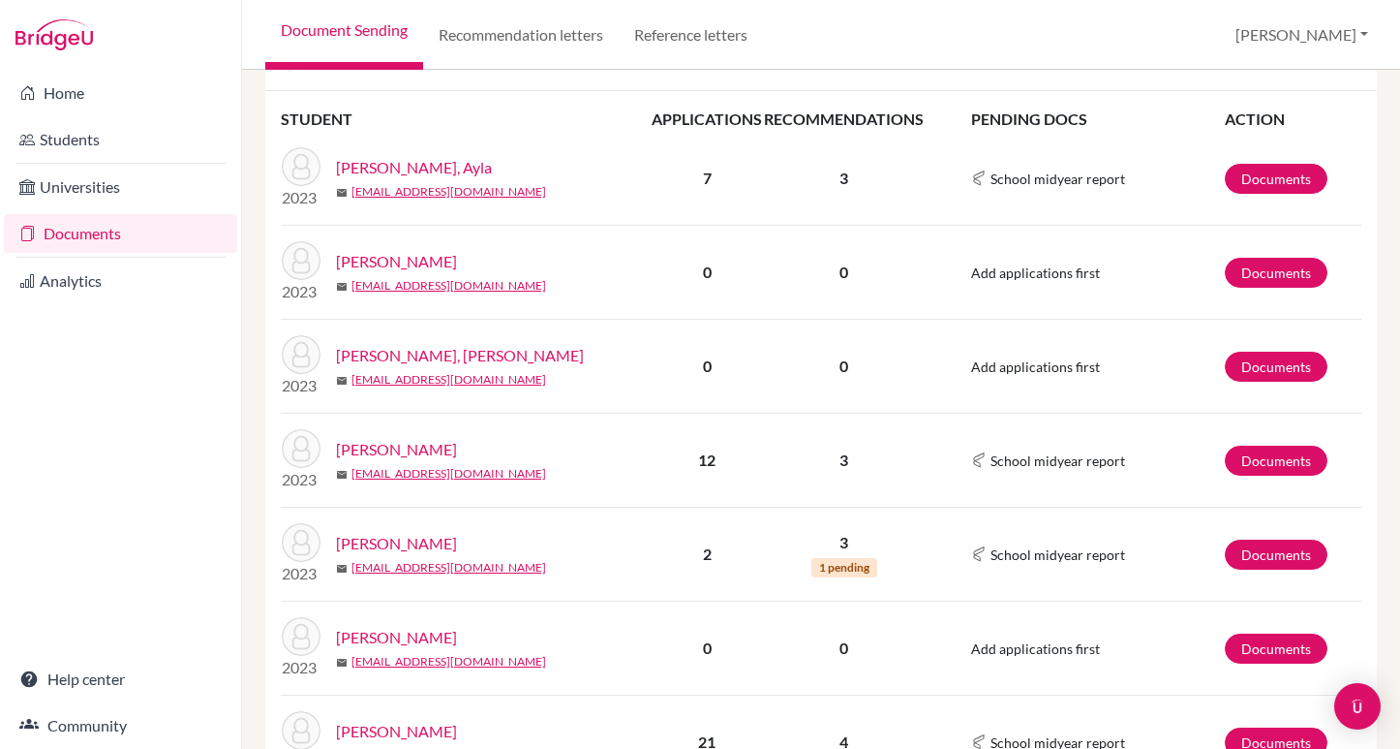
click at [420, 446] on link "McCauley, William" at bounding box center [396, 449] width 121 height 23
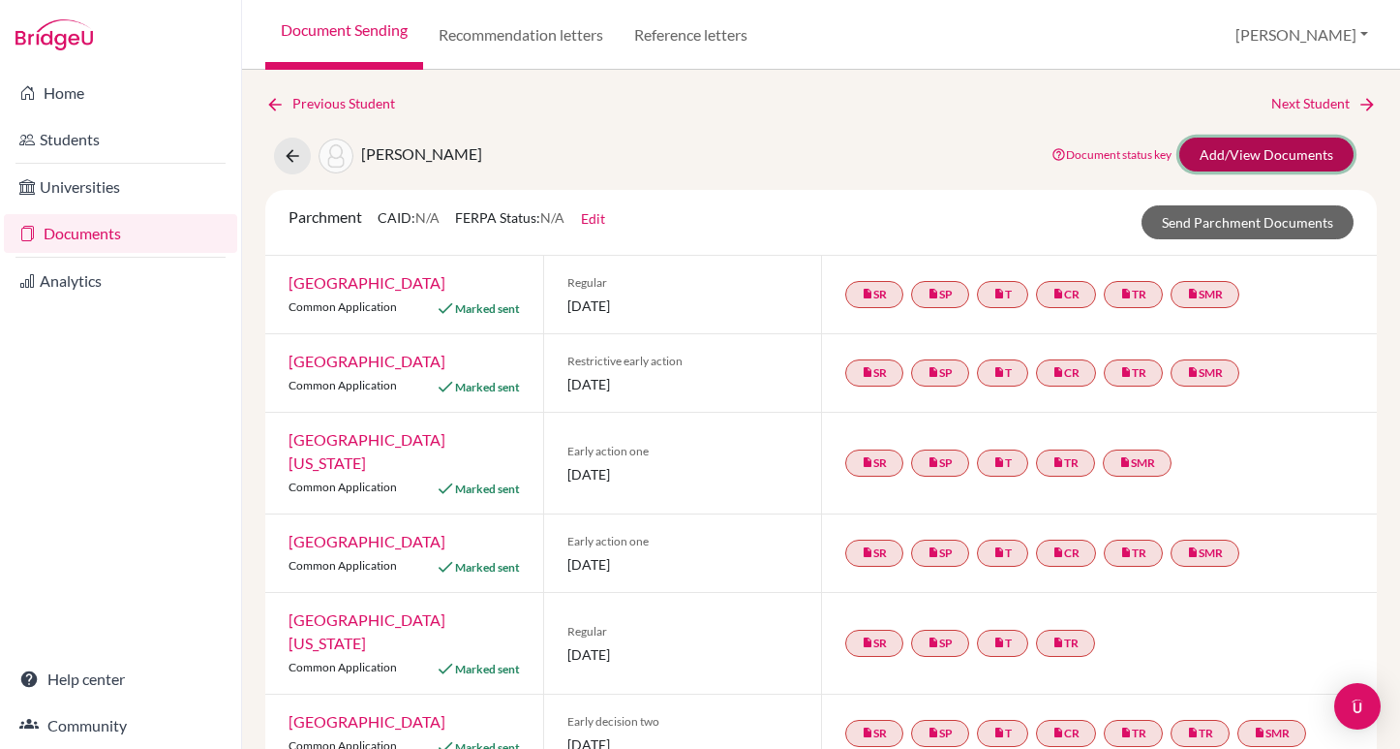
click at [1262, 151] on link "Add/View Documents" at bounding box center [1267, 155] width 174 height 34
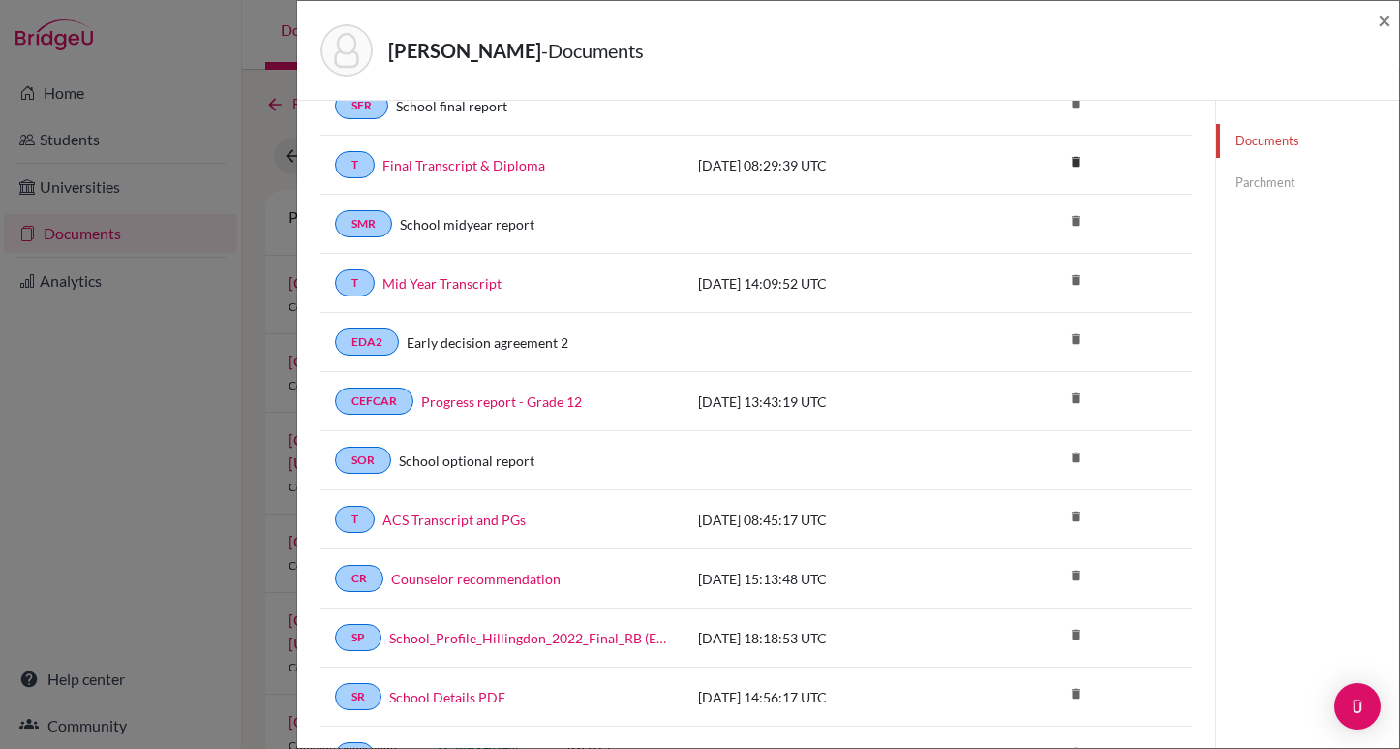
scroll to position [213, 0]
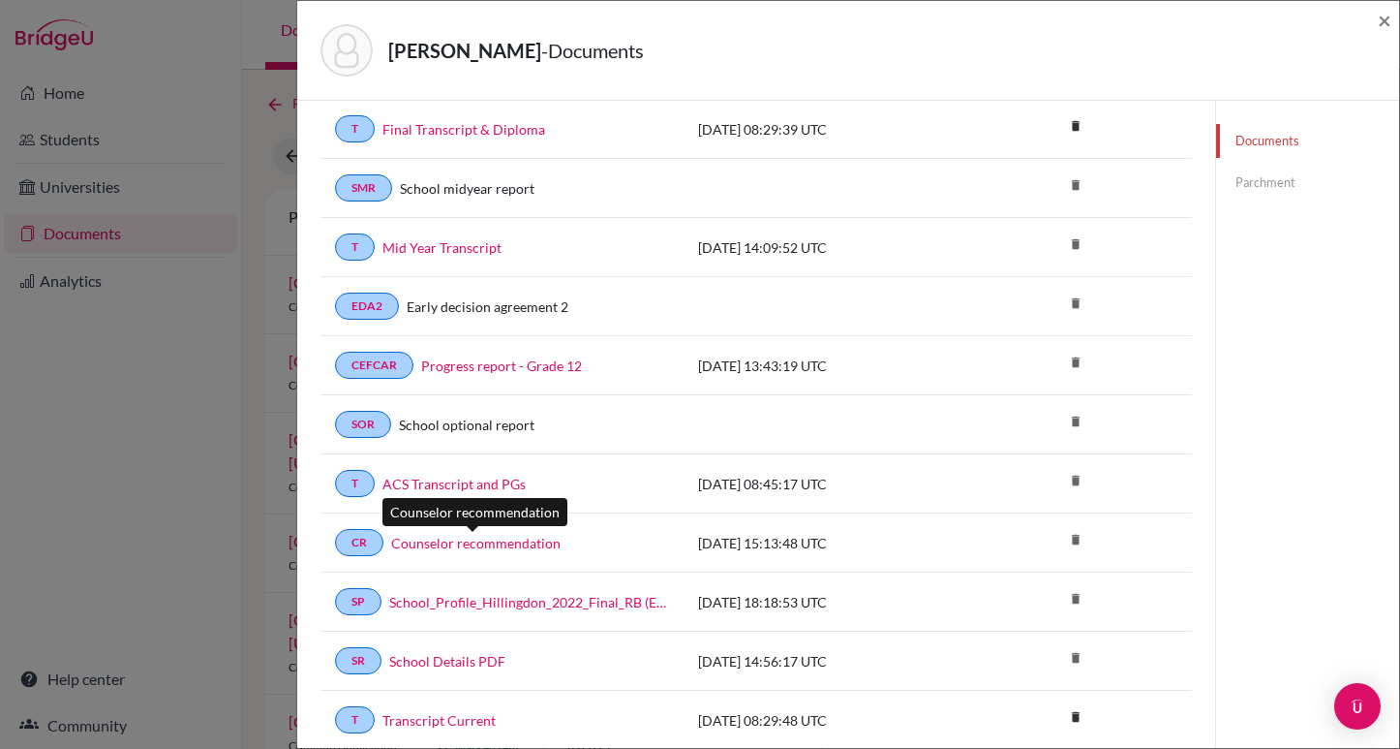
click at [506, 535] on link "Counselor recommendation" at bounding box center [475, 543] width 169 height 20
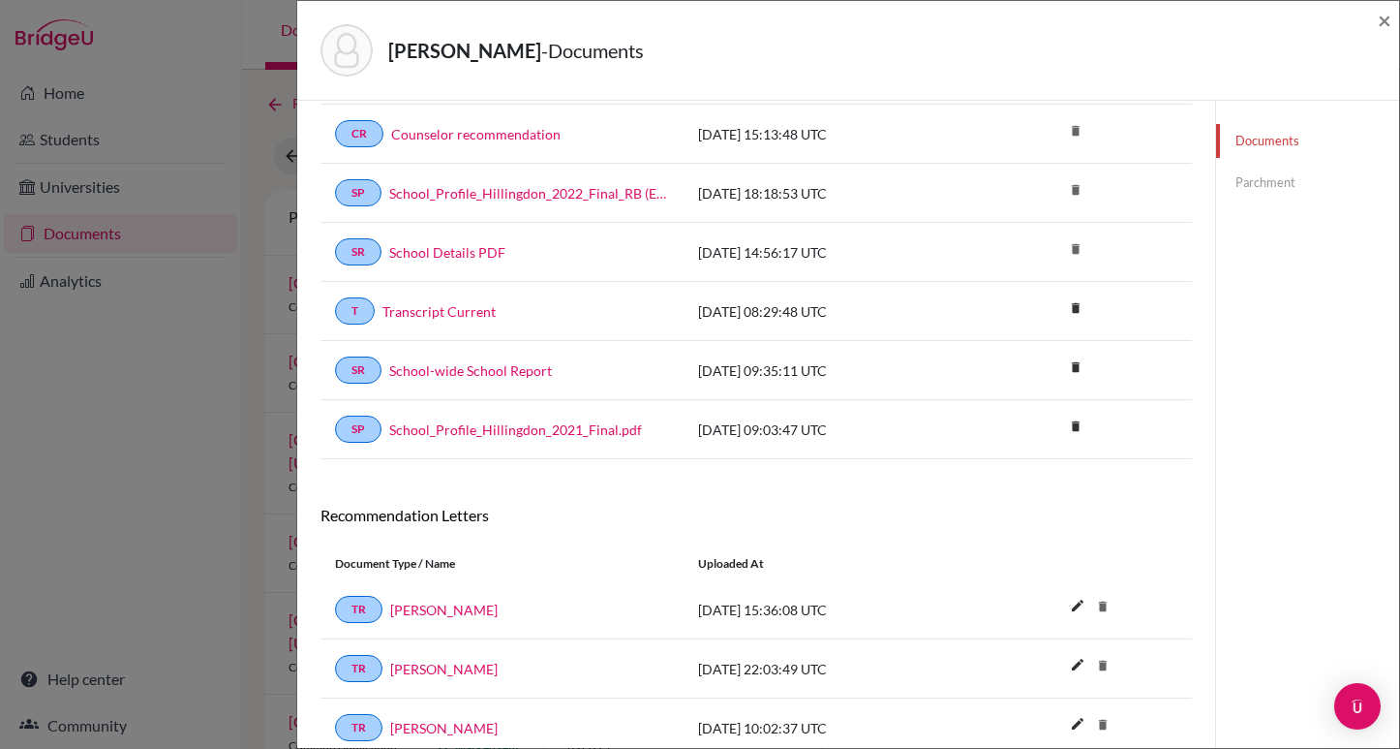
scroll to position [701, 0]
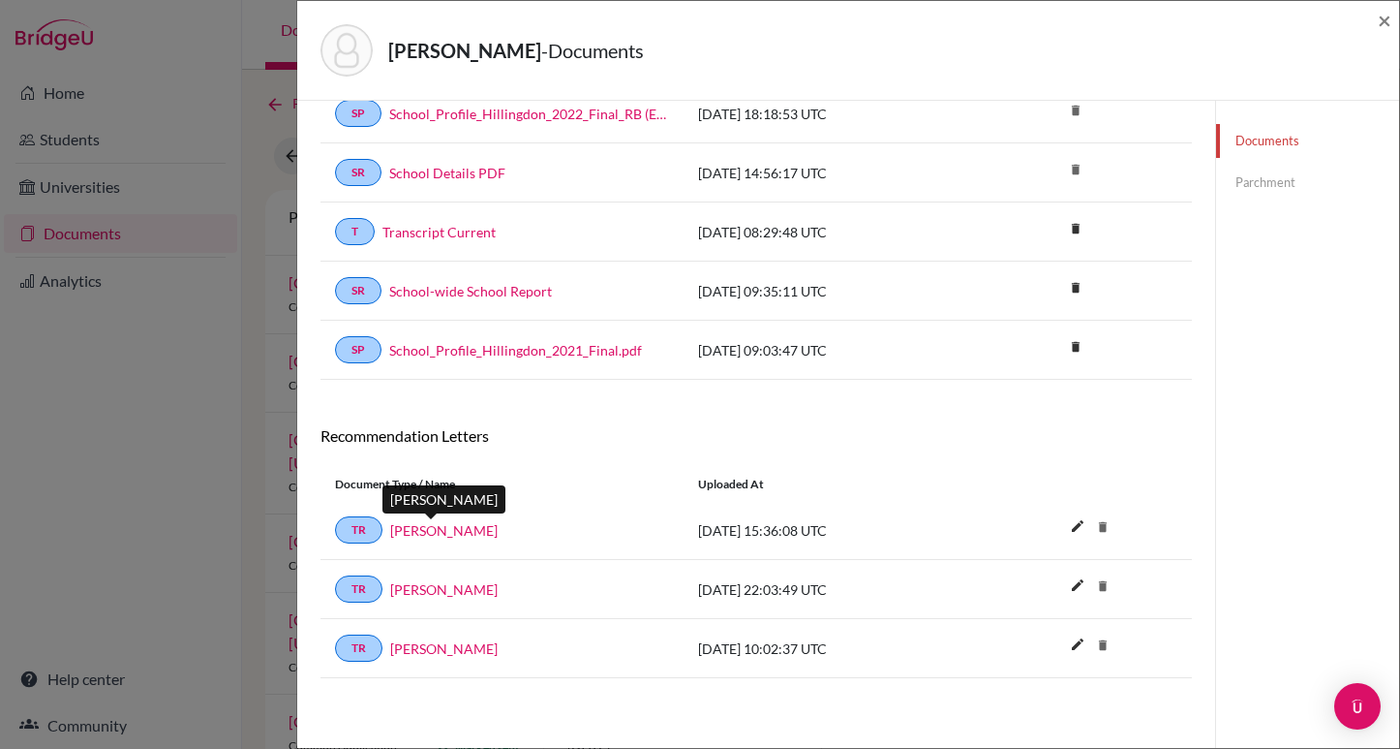
click at [427, 529] on link "Jane Edwards" at bounding box center [444, 530] width 108 height 20
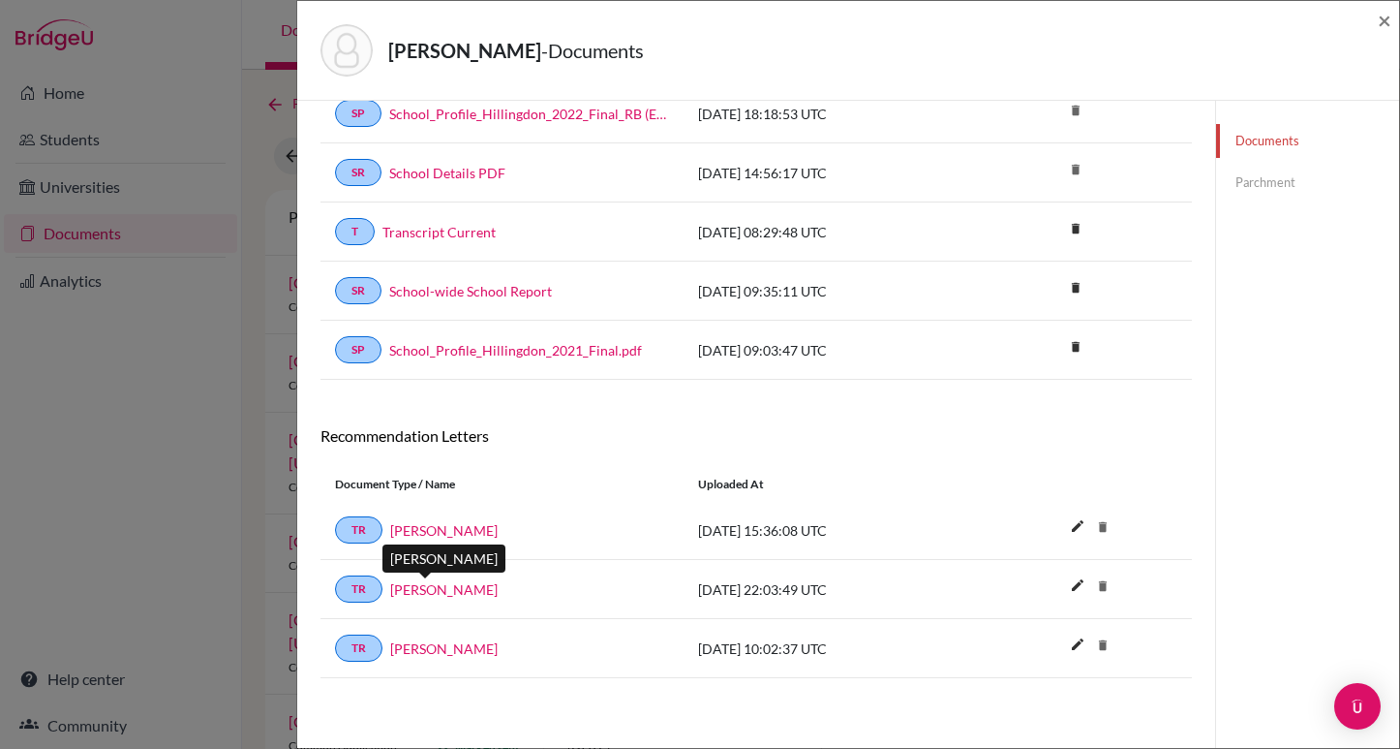
click at [435, 588] on link "[PERSON_NAME]" at bounding box center [444, 589] width 108 height 20
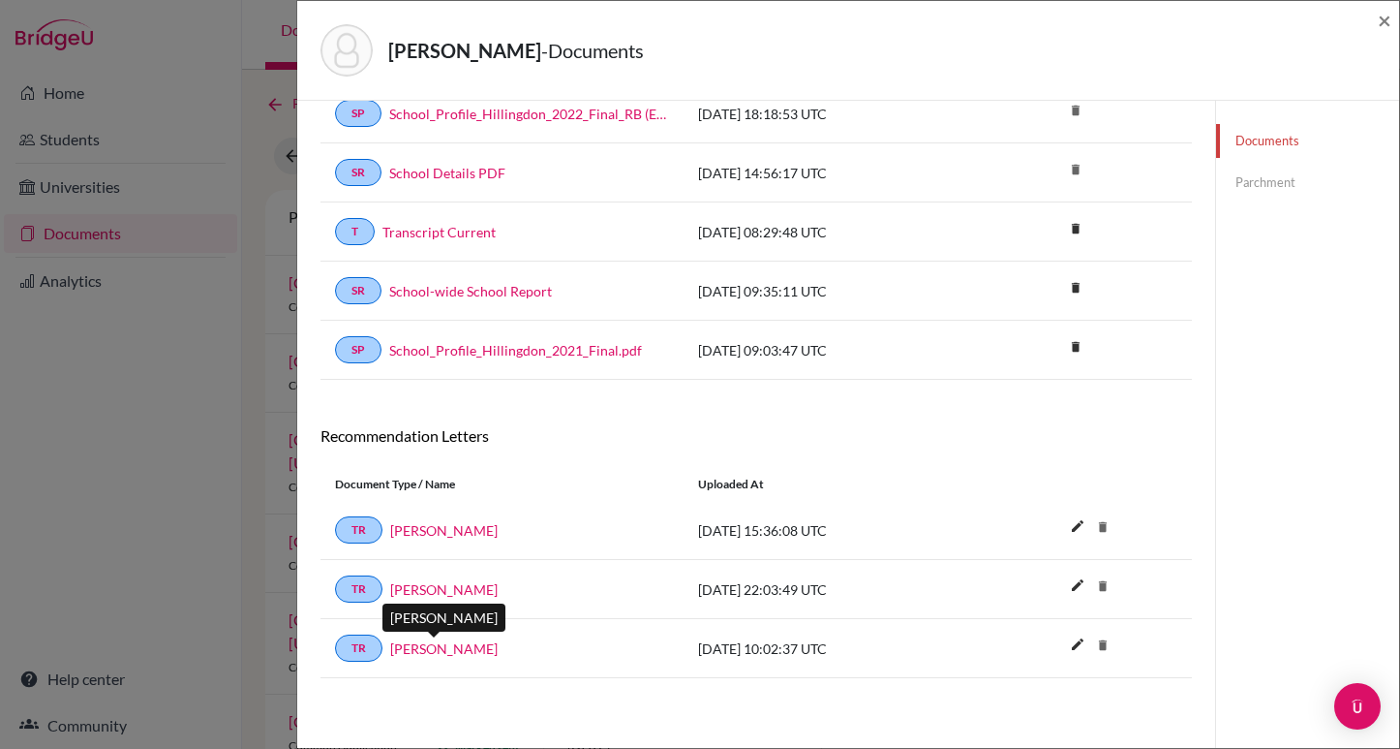
click at [438, 645] on link "Mark Kennedy" at bounding box center [444, 648] width 108 height 20
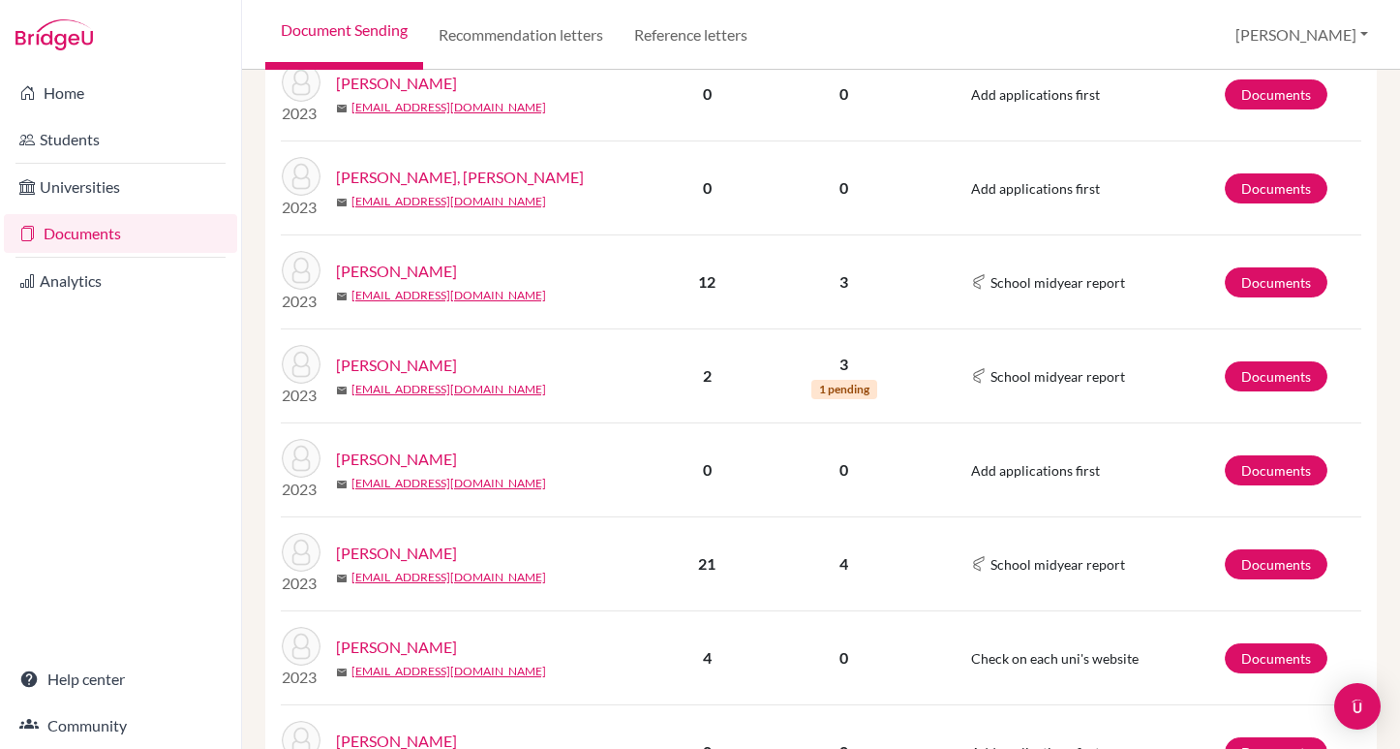
scroll to position [471, 0]
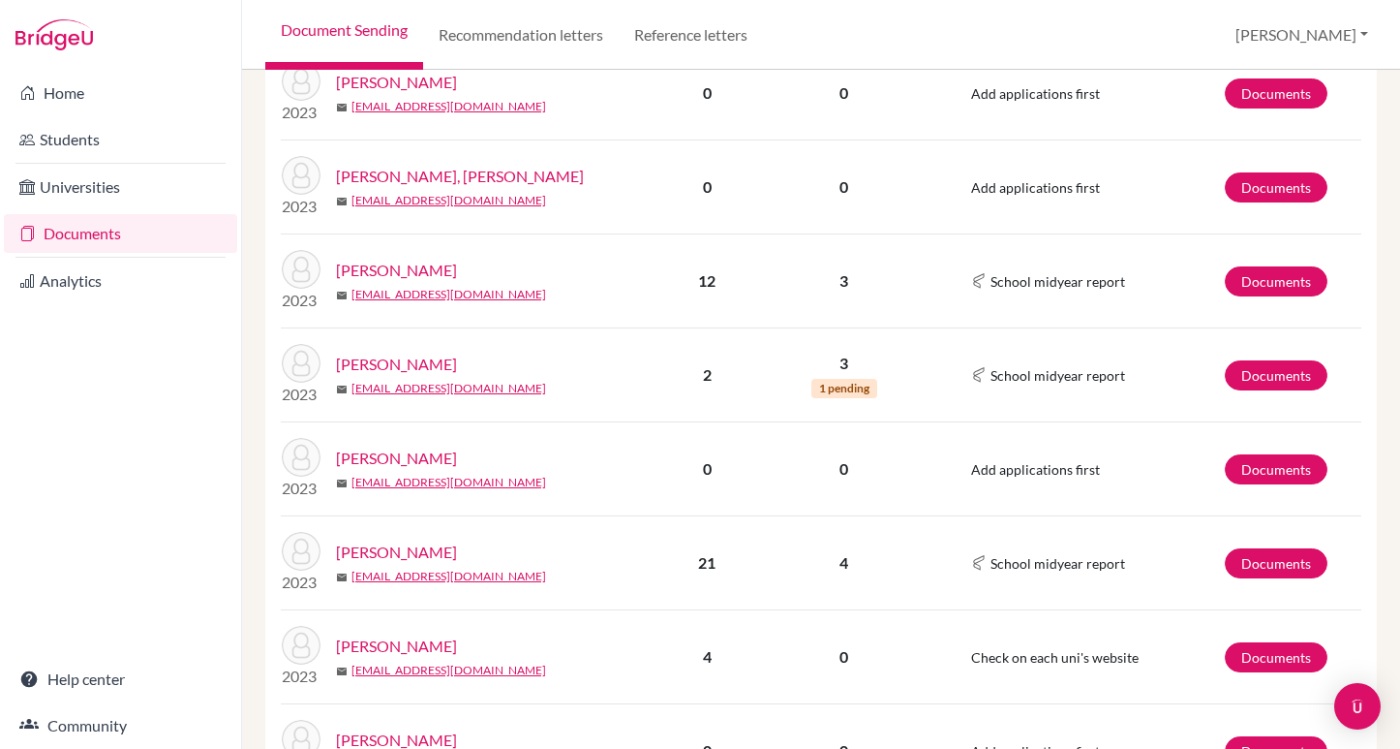
click at [387, 360] on link "[PERSON_NAME]" at bounding box center [396, 364] width 121 height 23
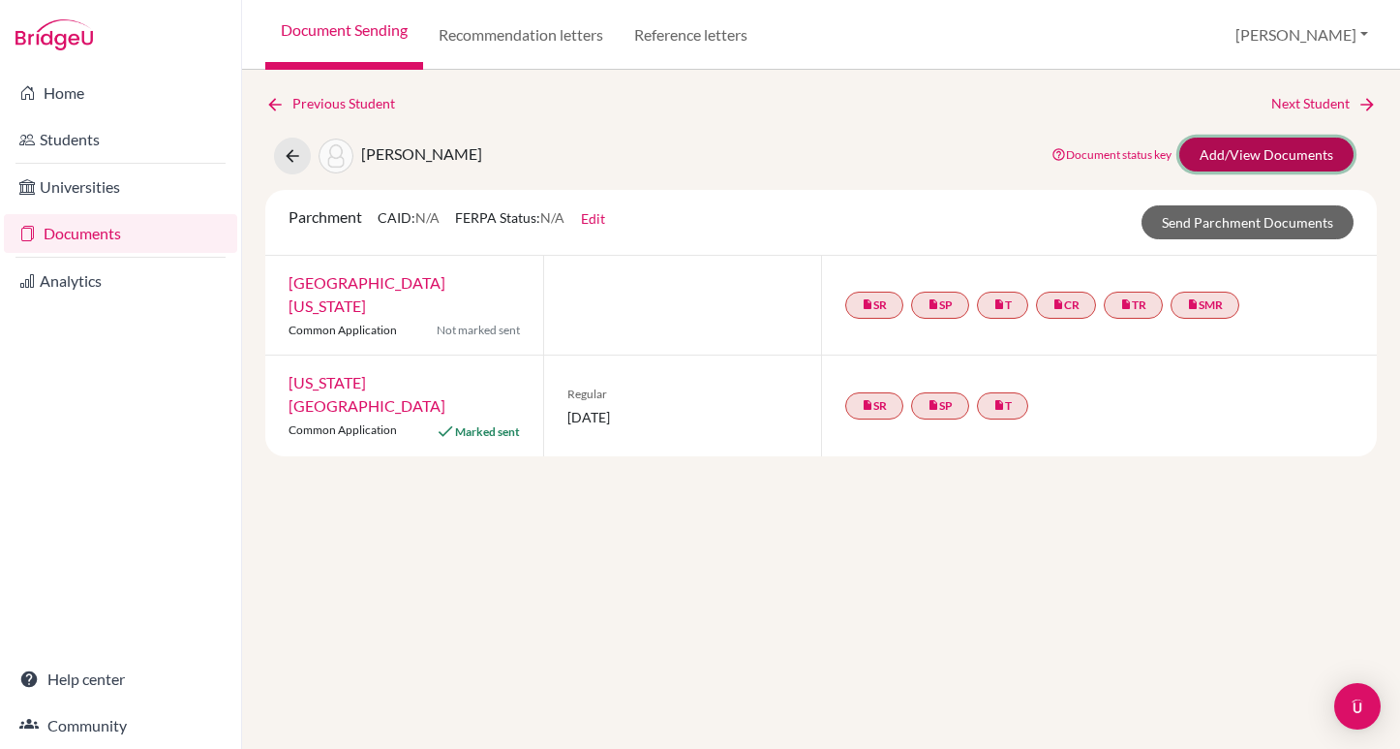
click at [1258, 149] on link "Add/View Documents" at bounding box center [1267, 155] width 174 height 34
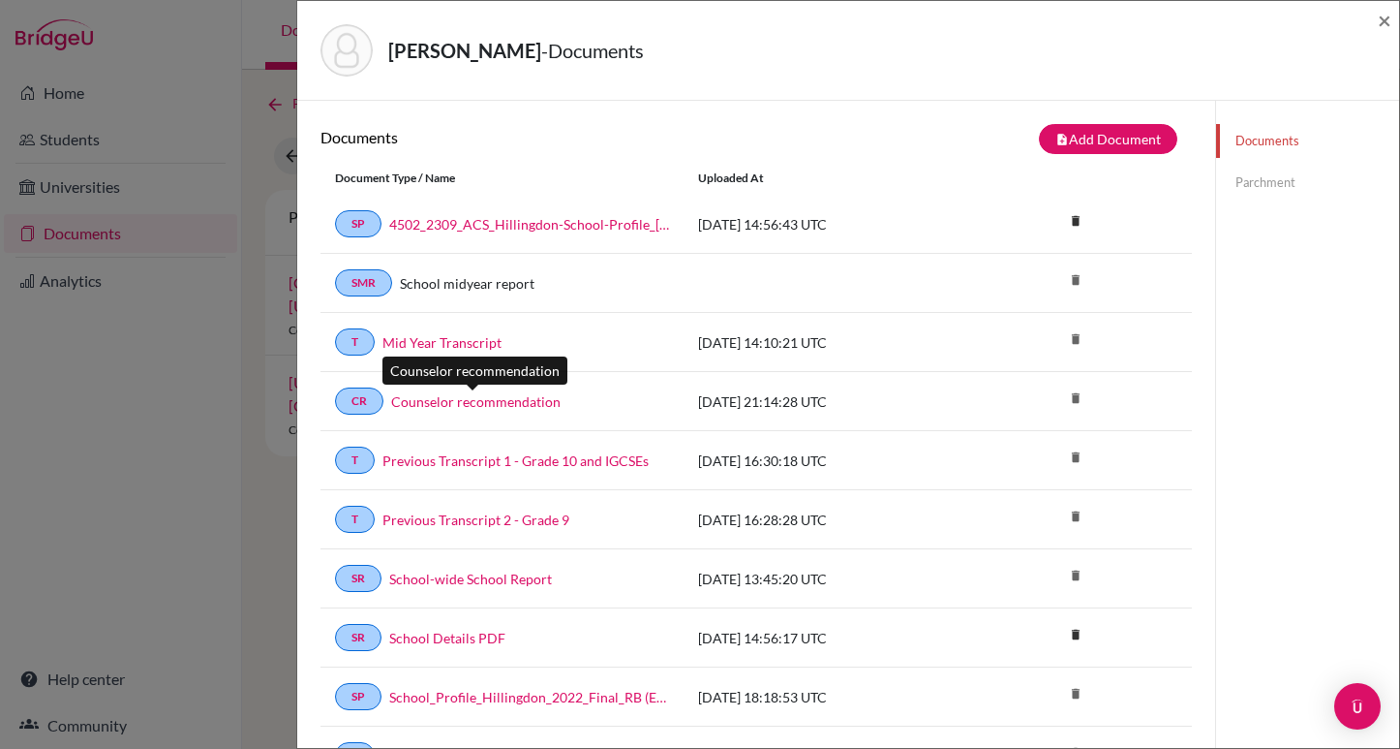
click at [486, 403] on link "Counselor recommendation" at bounding box center [475, 401] width 169 height 20
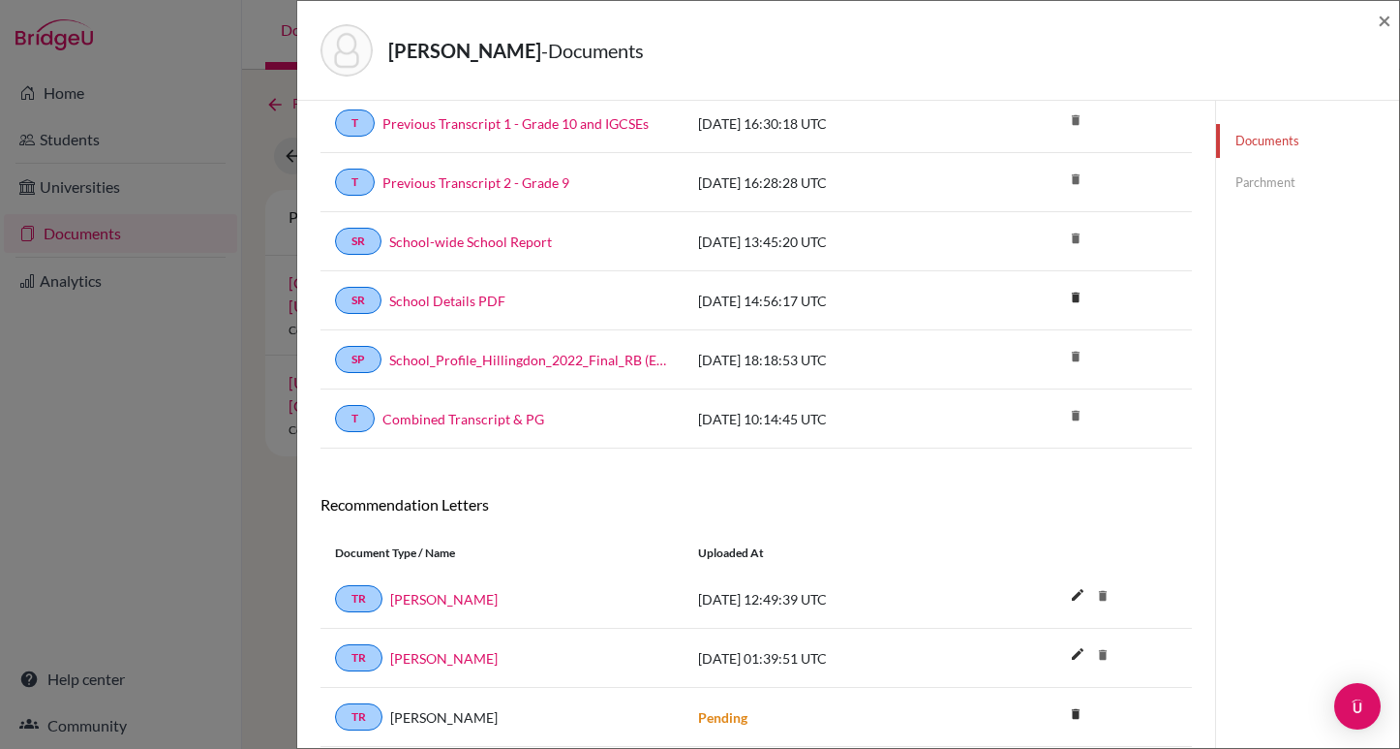
scroll to position [406, 0]
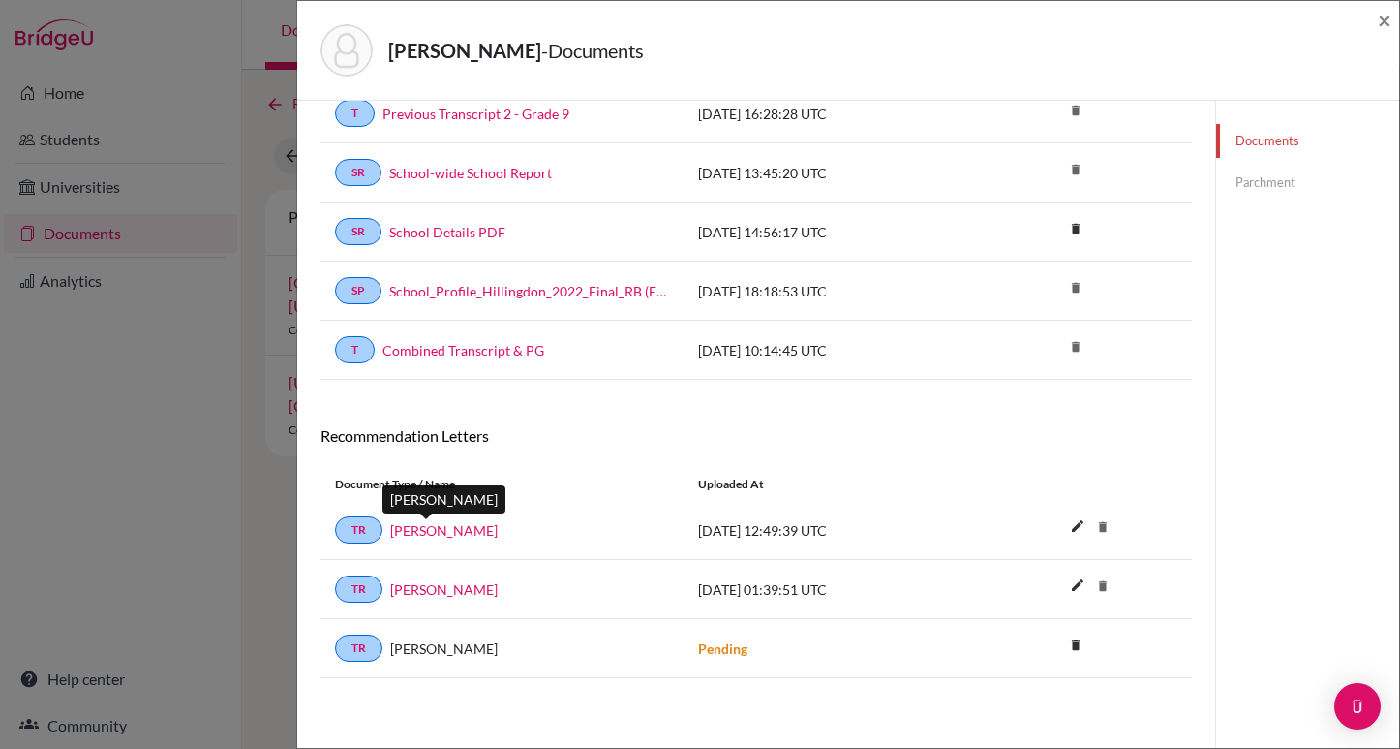
click at [429, 526] on link "Hala Mattar" at bounding box center [444, 530] width 108 height 20
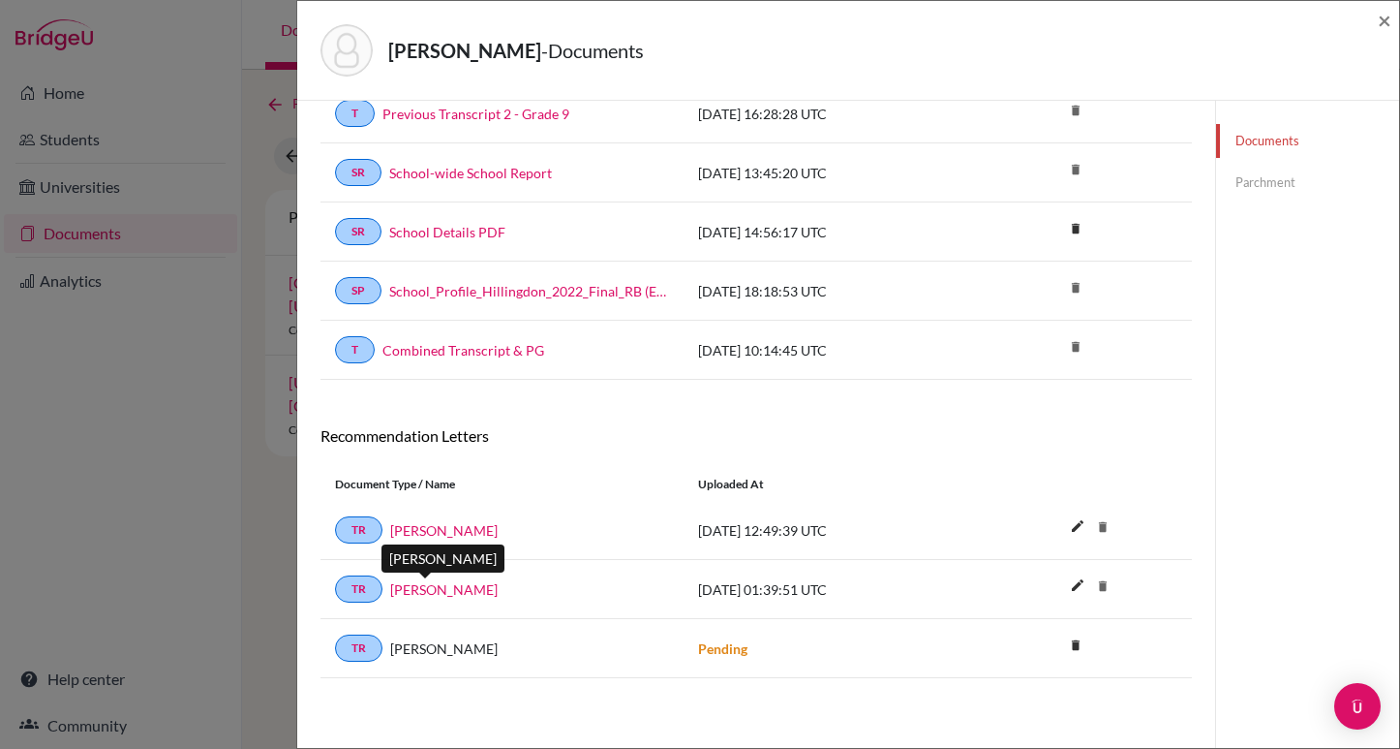
click at [421, 584] on link "Ismet Isiklar" at bounding box center [444, 589] width 108 height 20
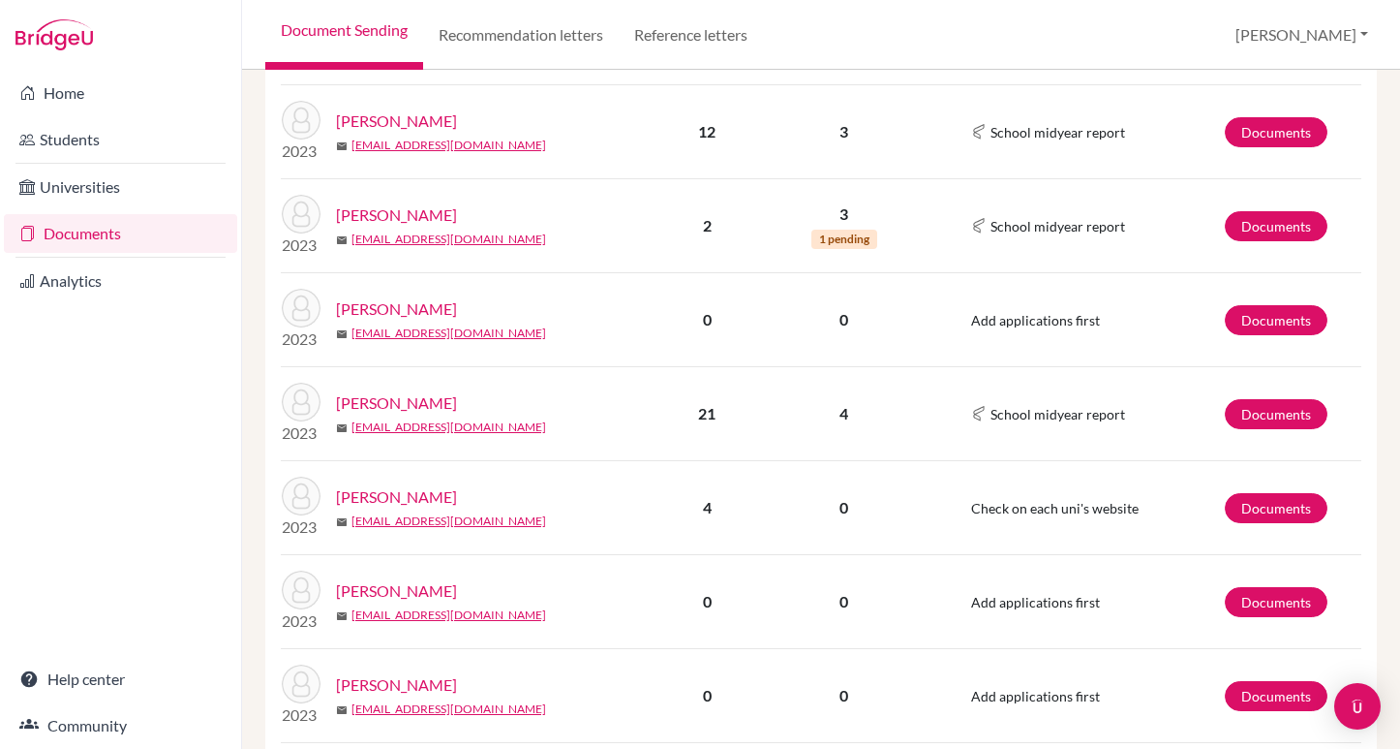
scroll to position [630, 0]
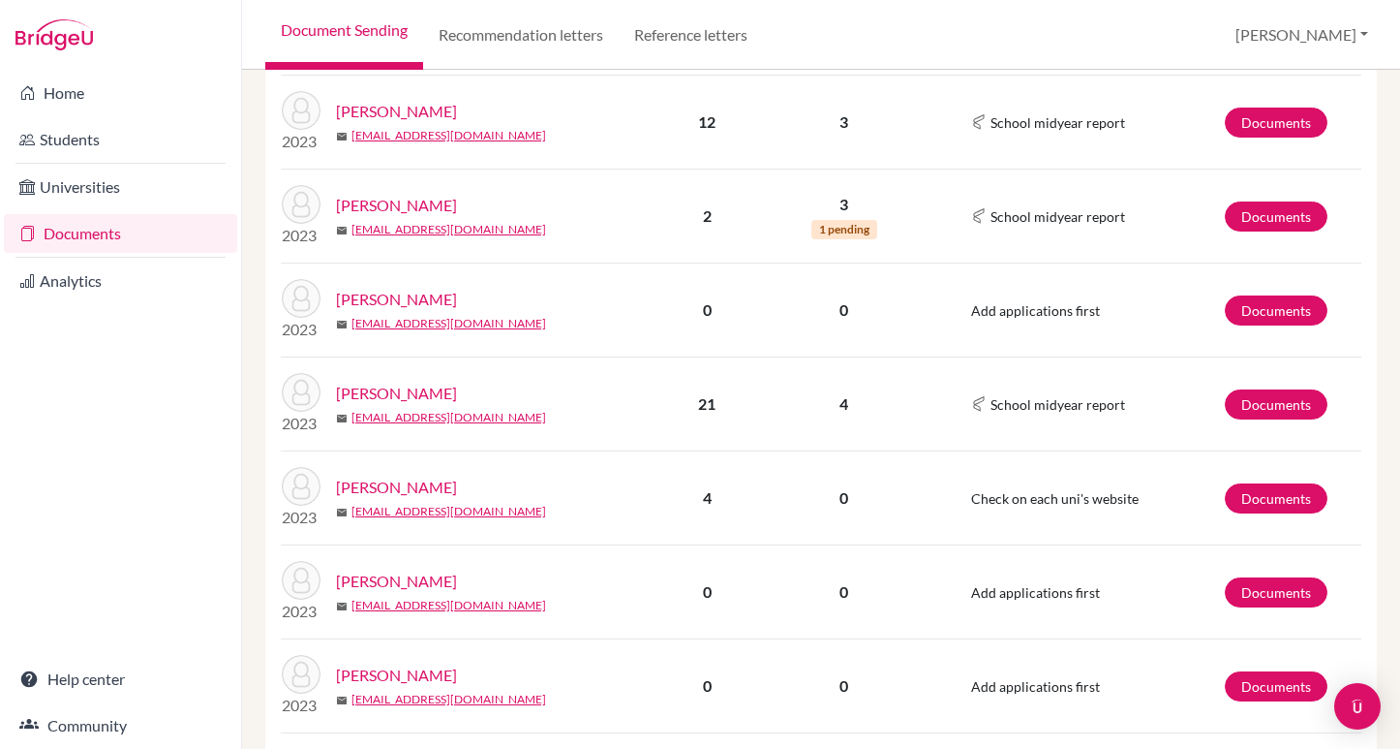
click at [400, 388] on link "[PERSON_NAME]" at bounding box center [396, 393] width 121 height 23
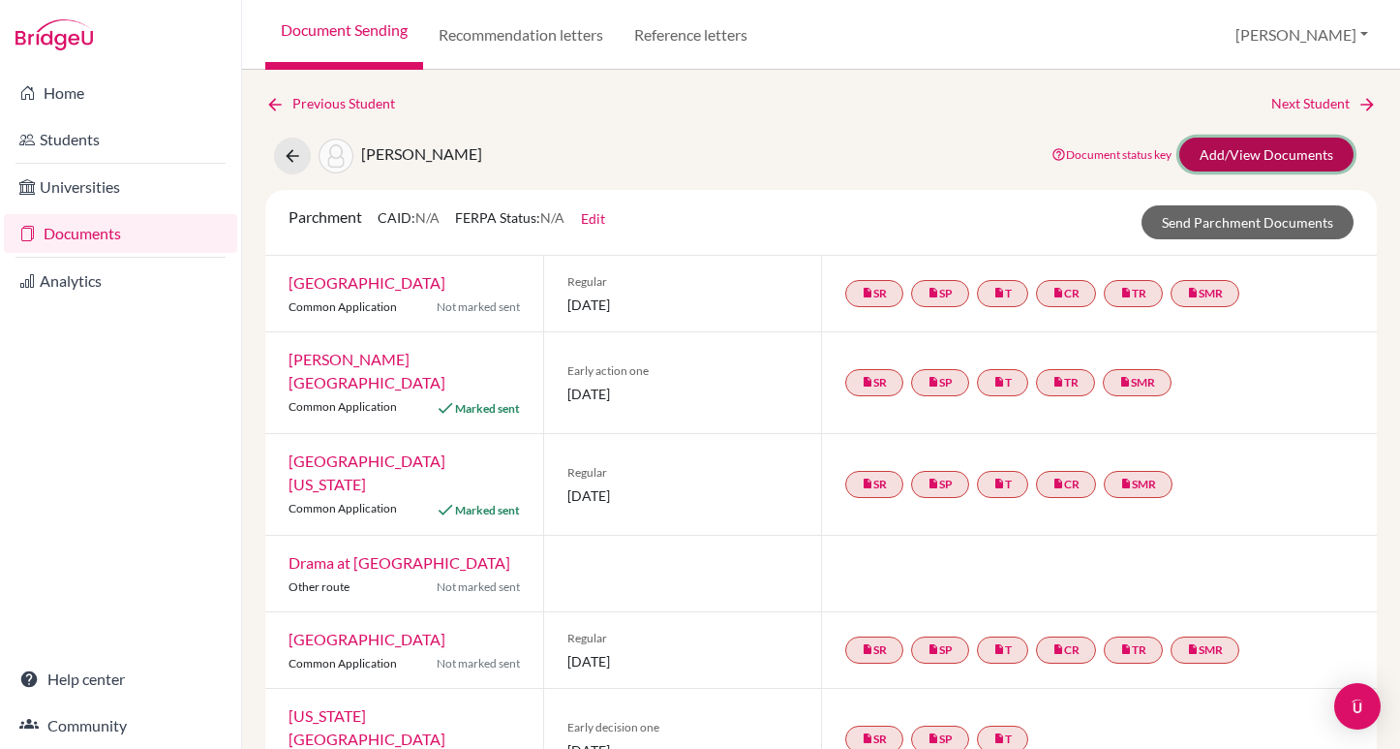
click at [1265, 153] on link "Add/View Documents" at bounding box center [1267, 155] width 174 height 34
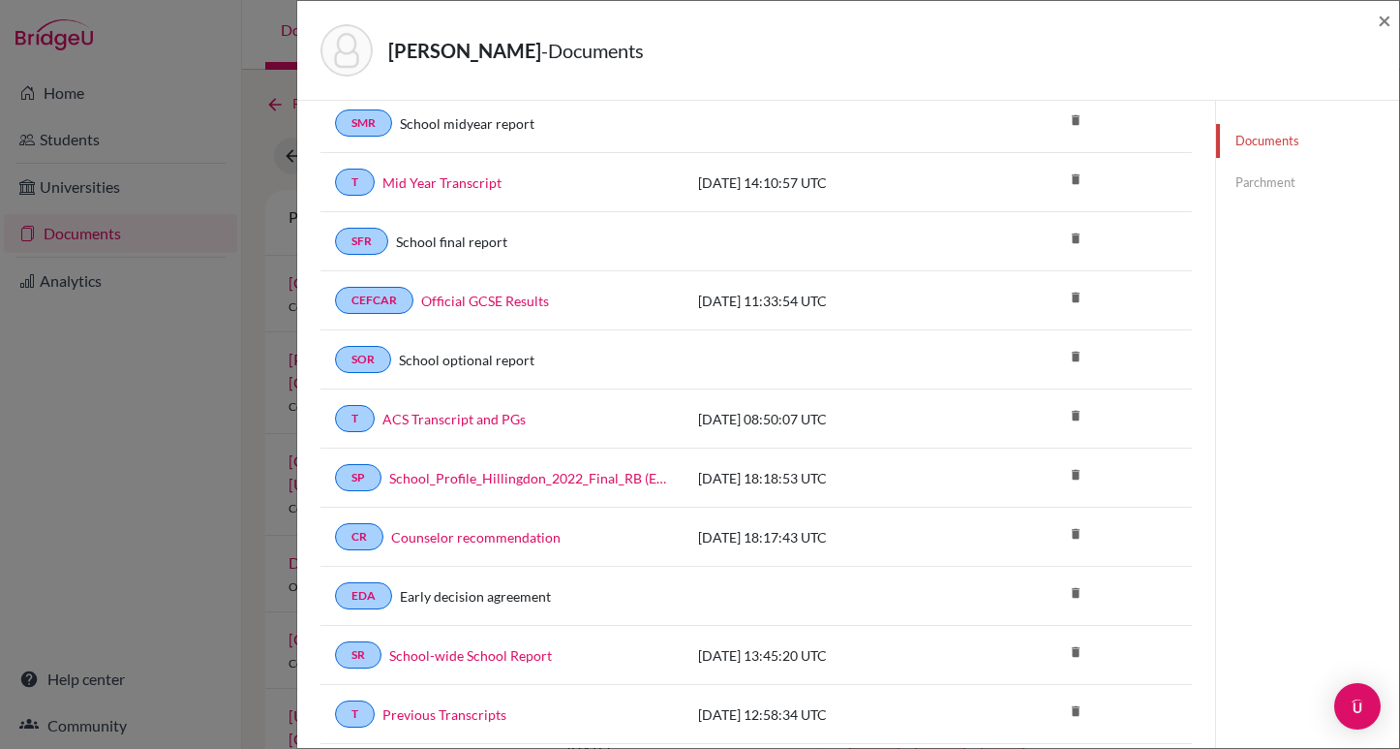
scroll to position [232, 0]
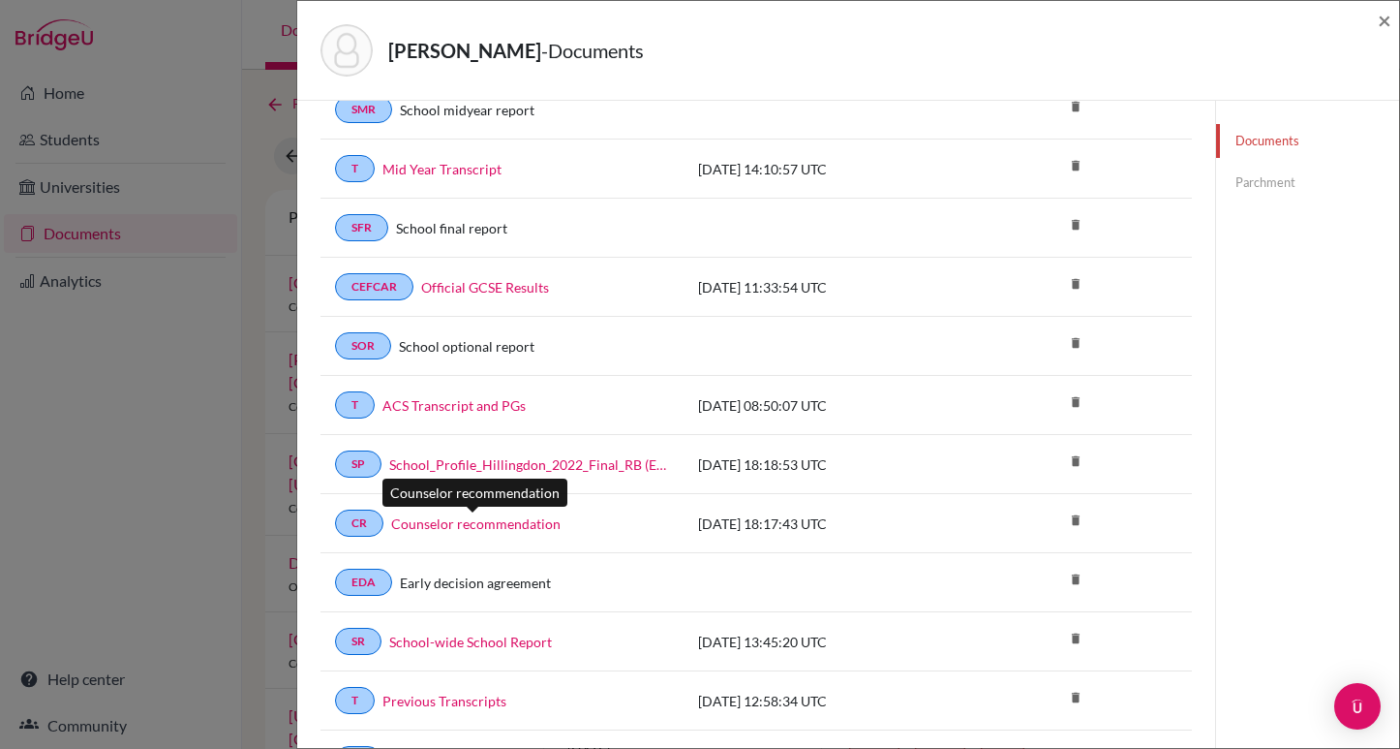
click at [477, 523] on link "Counselor recommendation" at bounding box center [475, 523] width 169 height 20
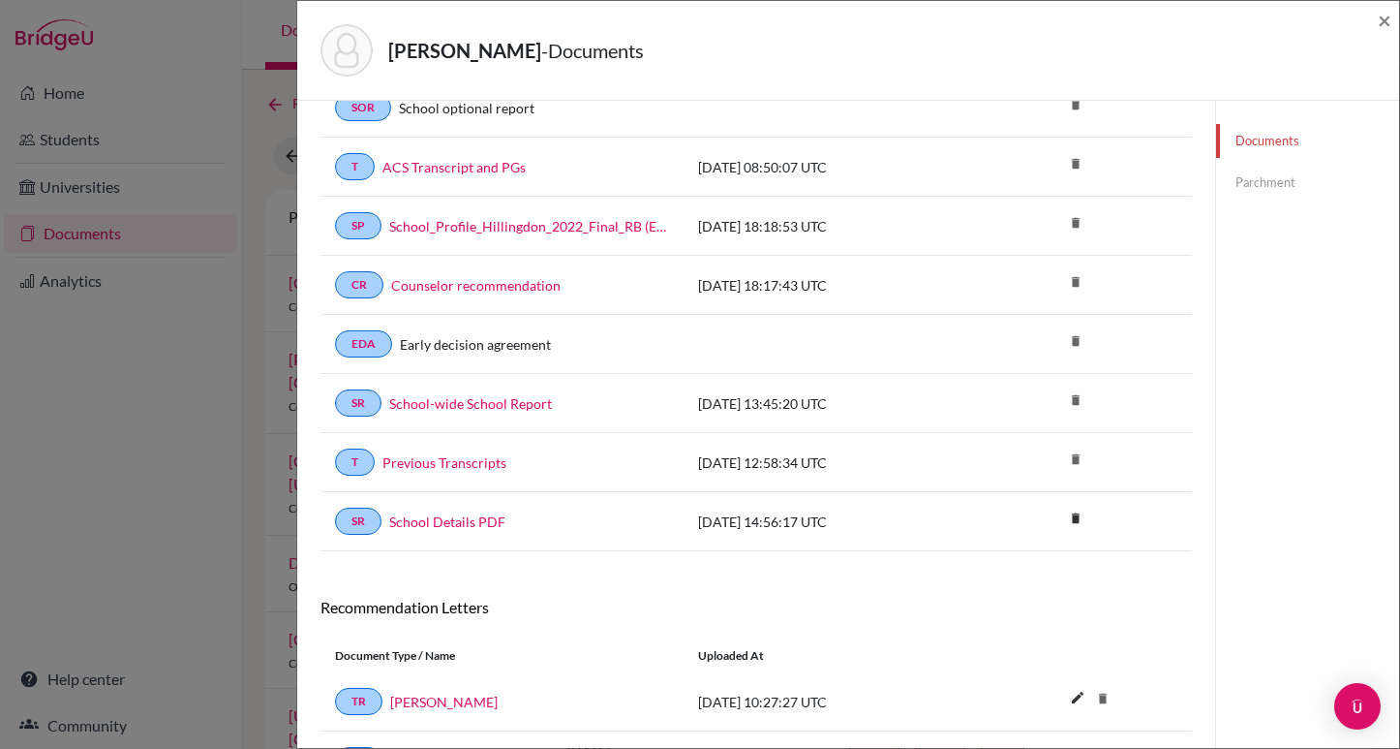
scroll to position [701, 0]
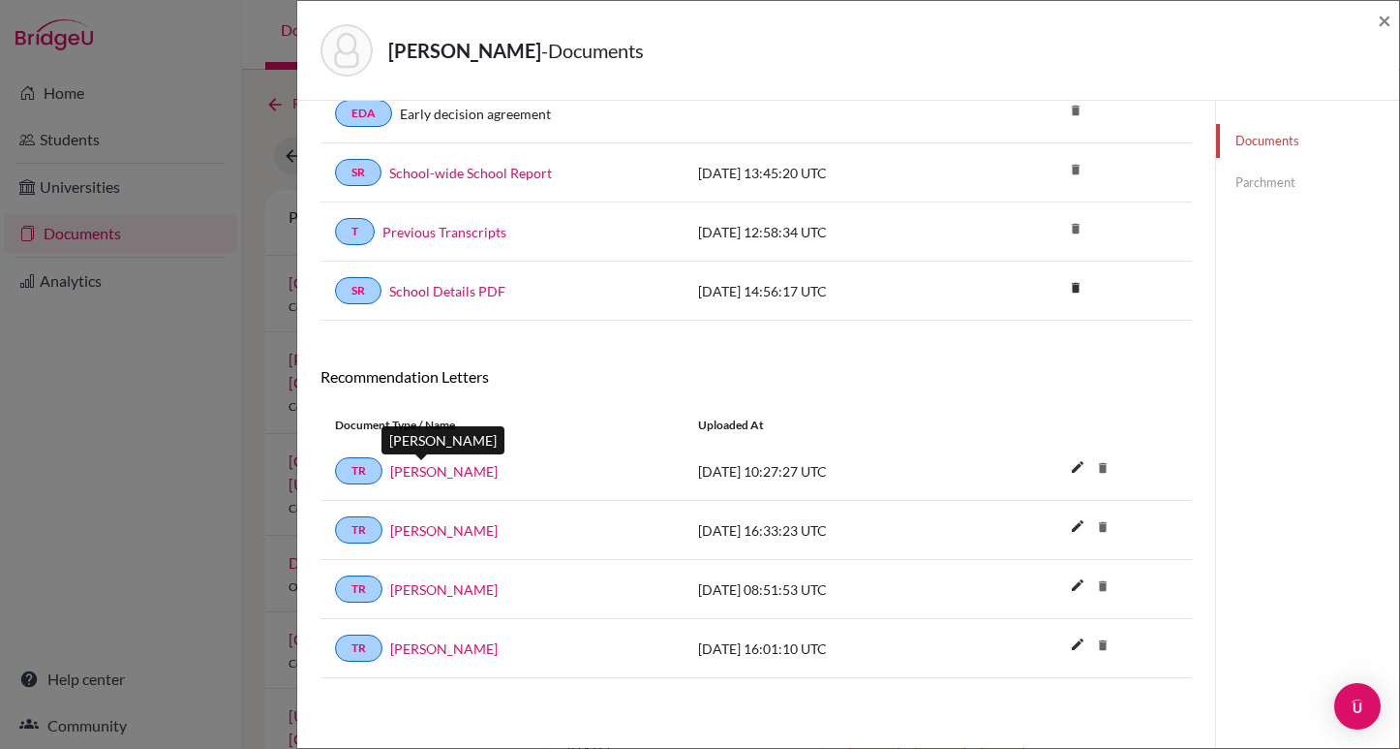
click at [420, 470] on link "Ela Hancer" at bounding box center [444, 471] width 108 height 20
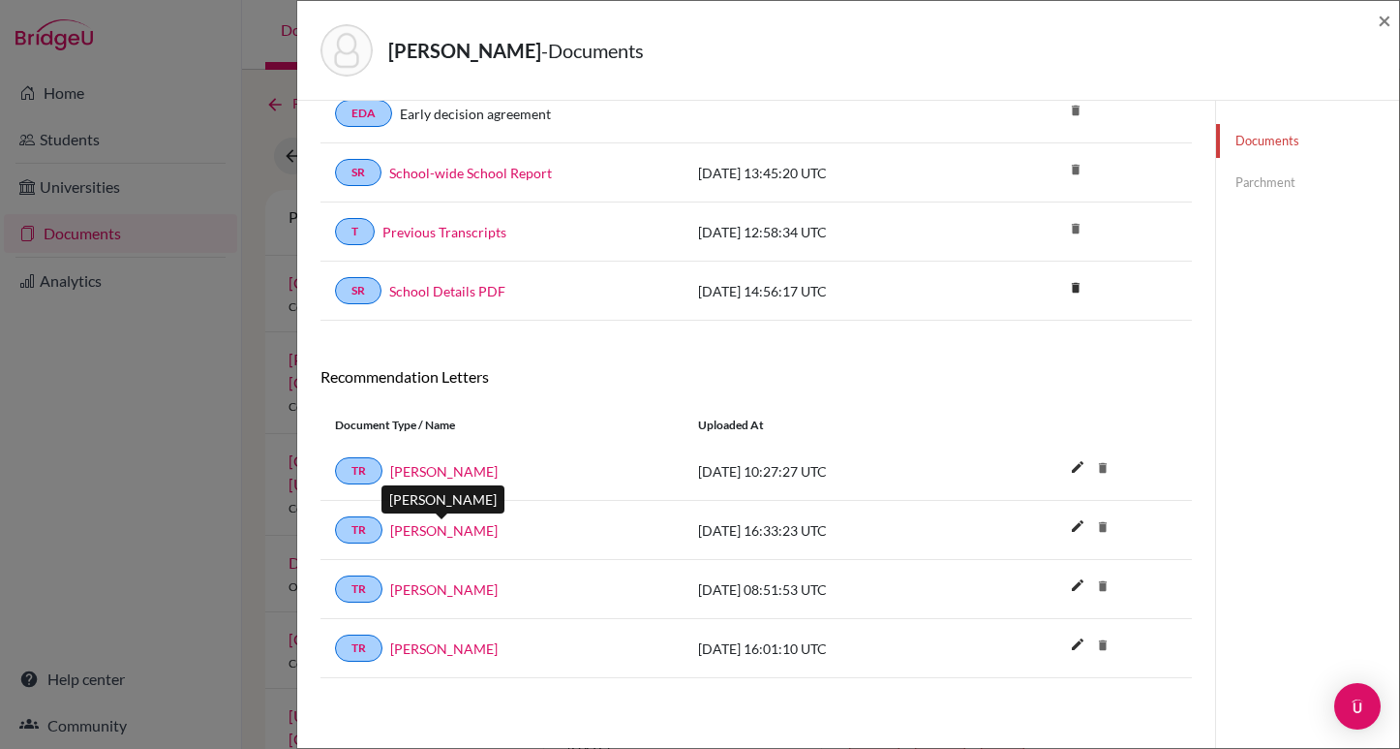
click at [451, 529] on link "Deborah Portiche" at bounding box center [444, 530] width 108 height 20
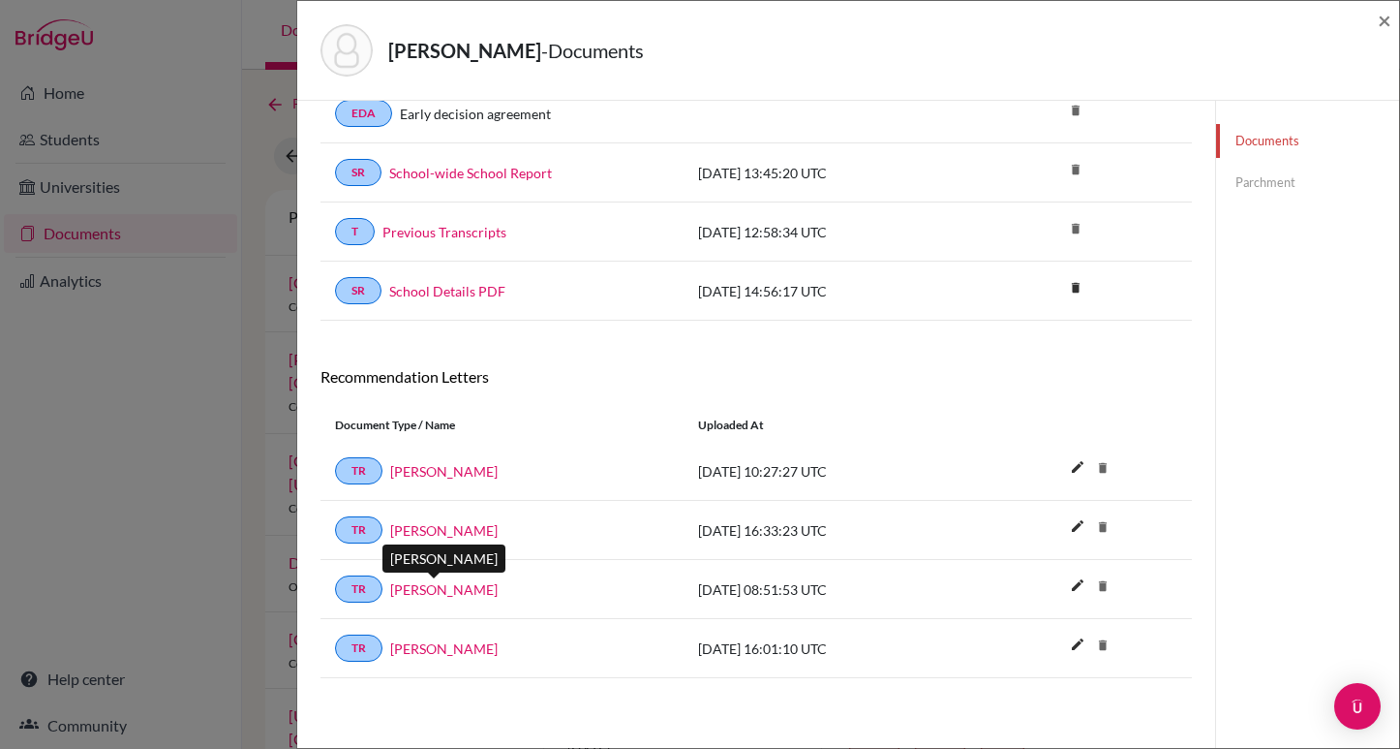
click at [452, 588] on link "Sam Bradshaw" at bounding box center [444, 589] width 108 height 20
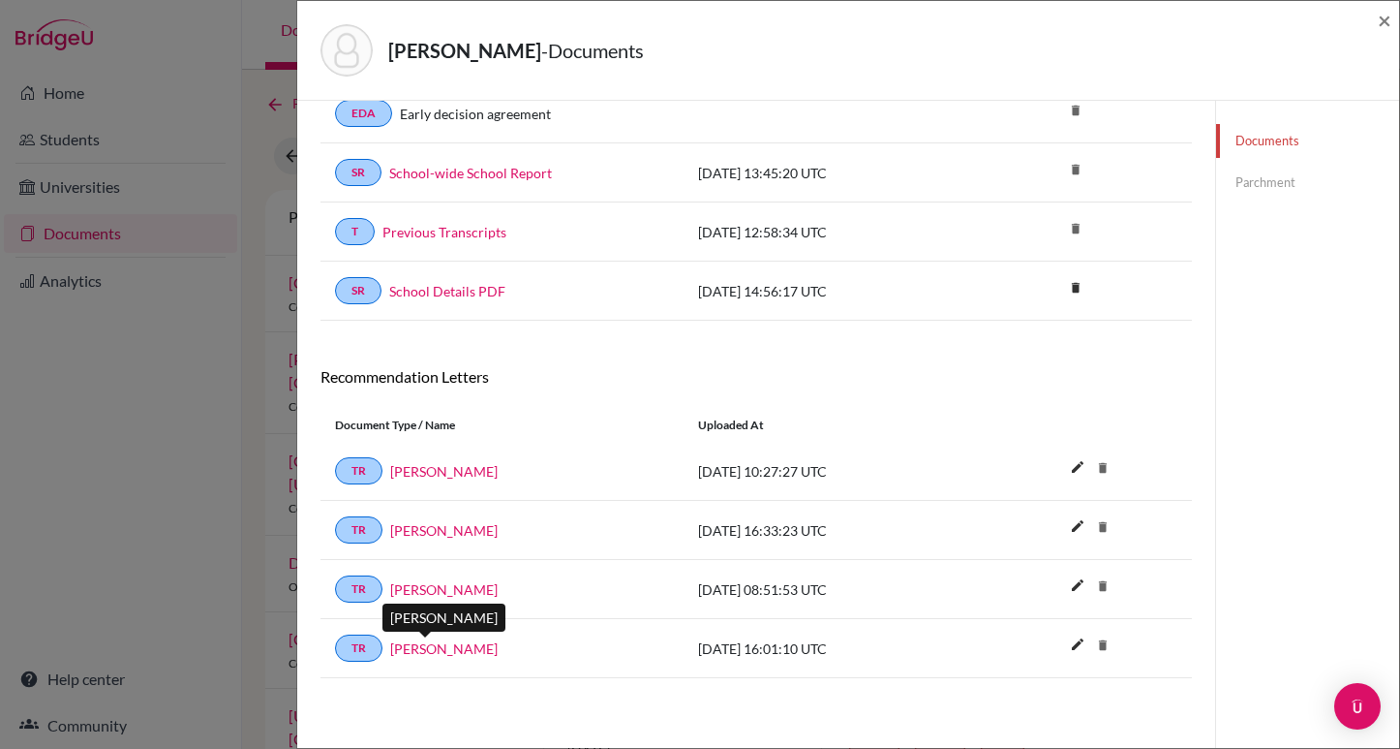
click at [423, 647] on link "Sadie Lovell" at bounding box center [444, 648] width 108 height 20
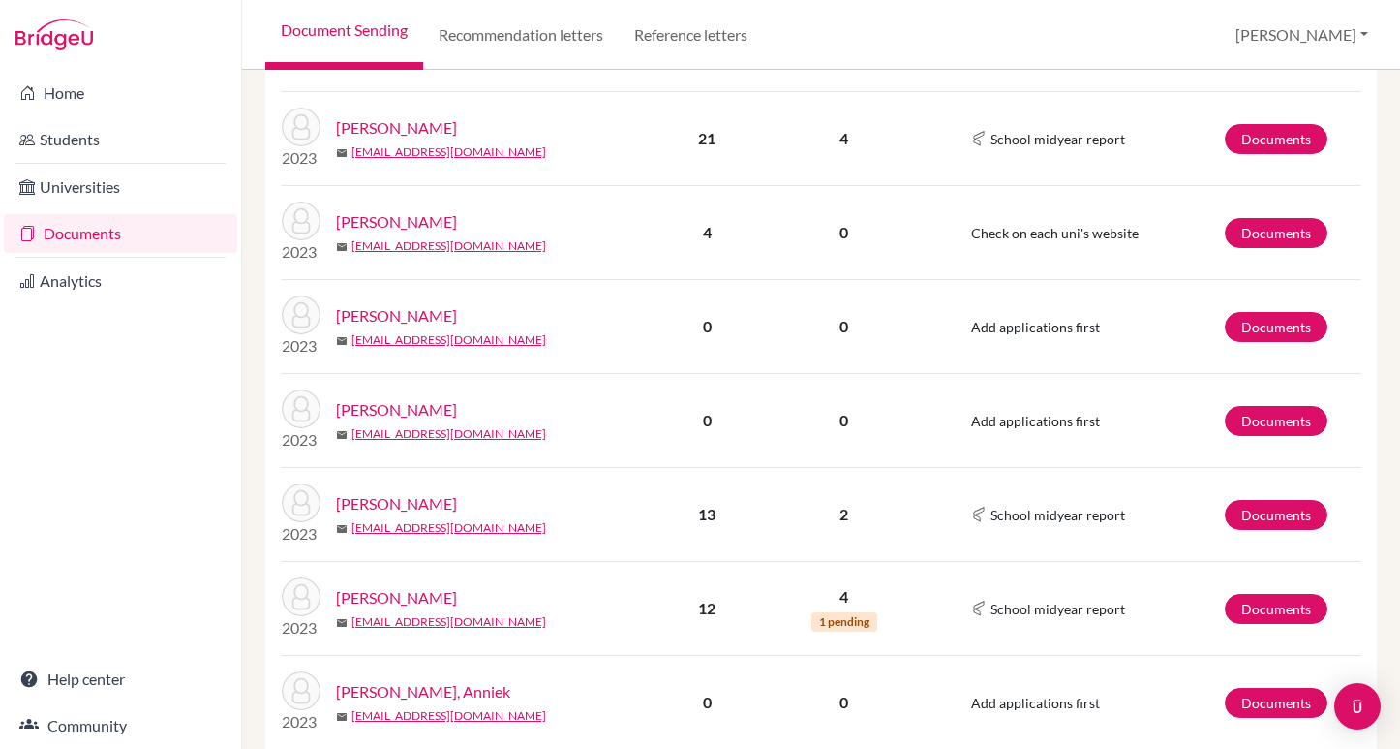
scroll to position [969, 0]
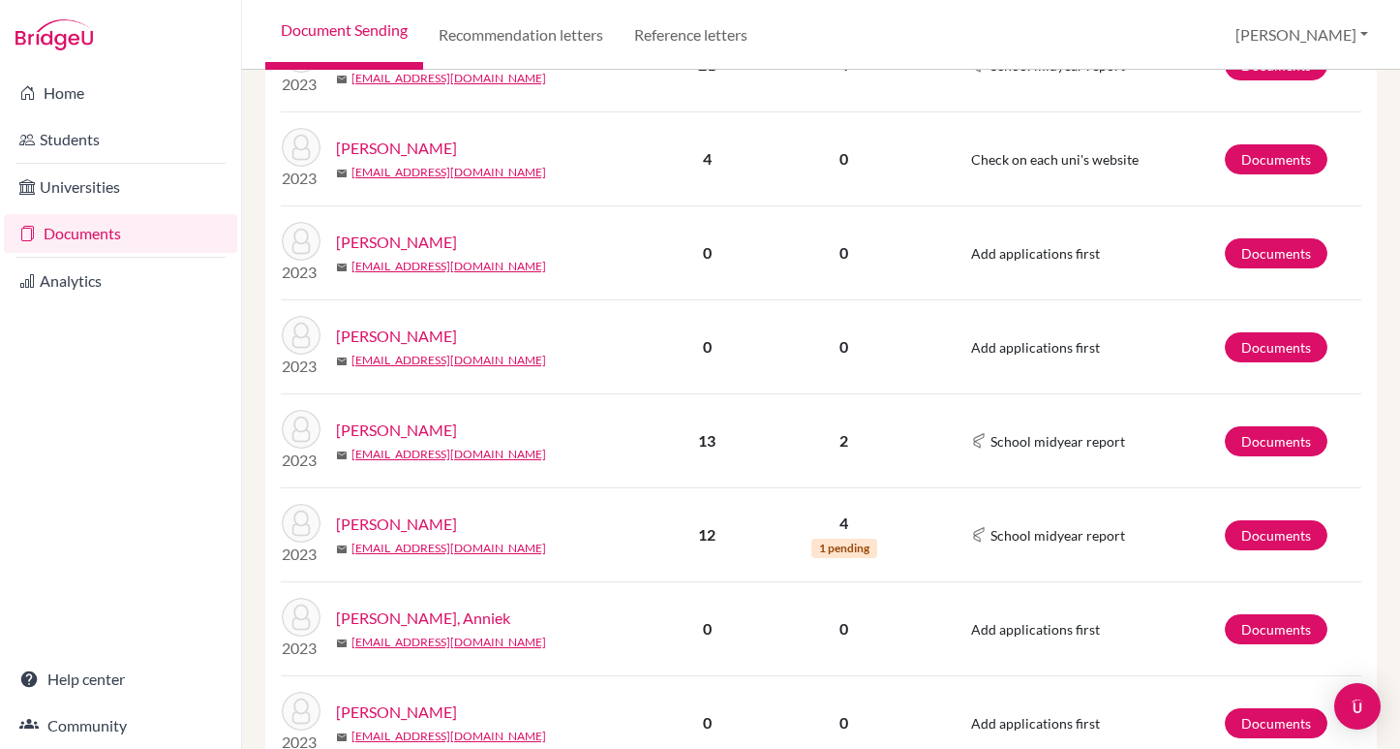
click at [422, 430] on link "[PERSON_NAME]" at bounding box center [396, 429] width 121 height 23
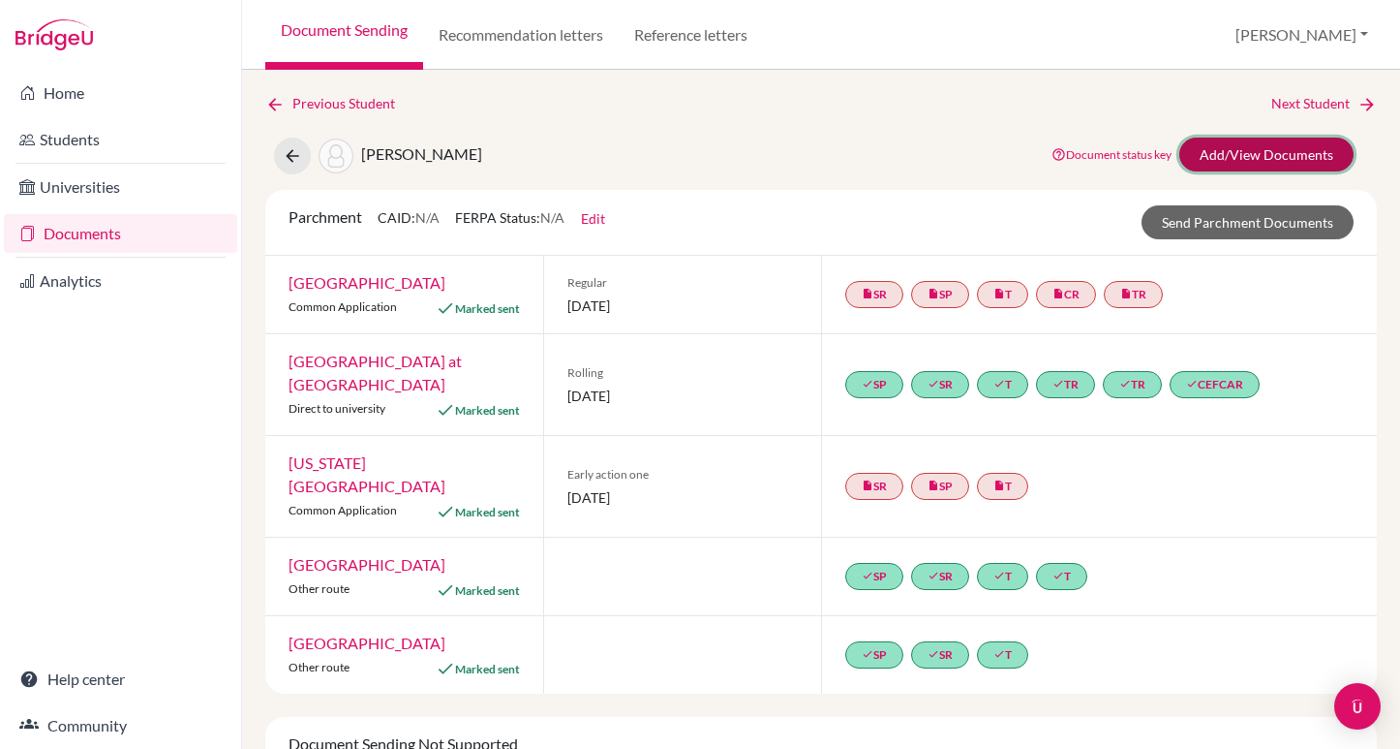
click at [1272, 149] on link "Add/View Documents" at bounding box center [1267, 155] width 174 height 34
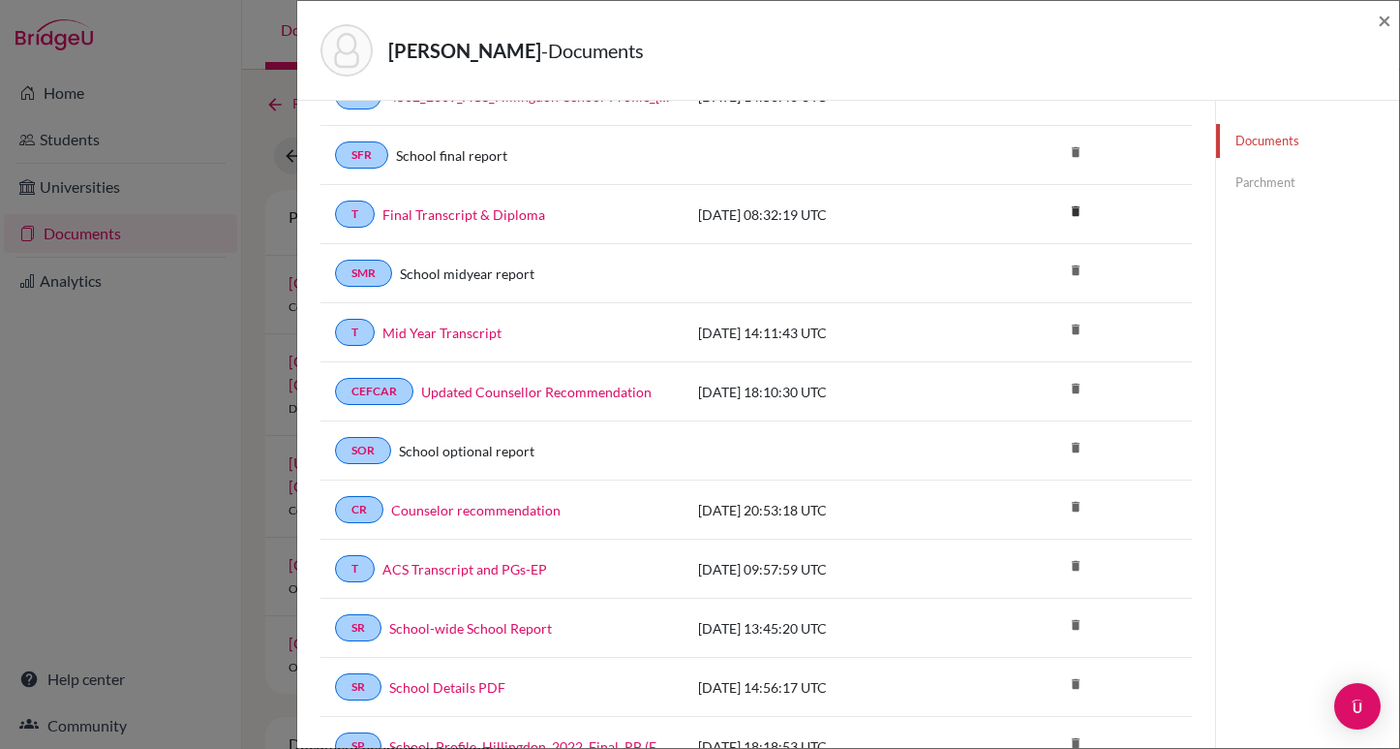
scroll to position [98, 0]
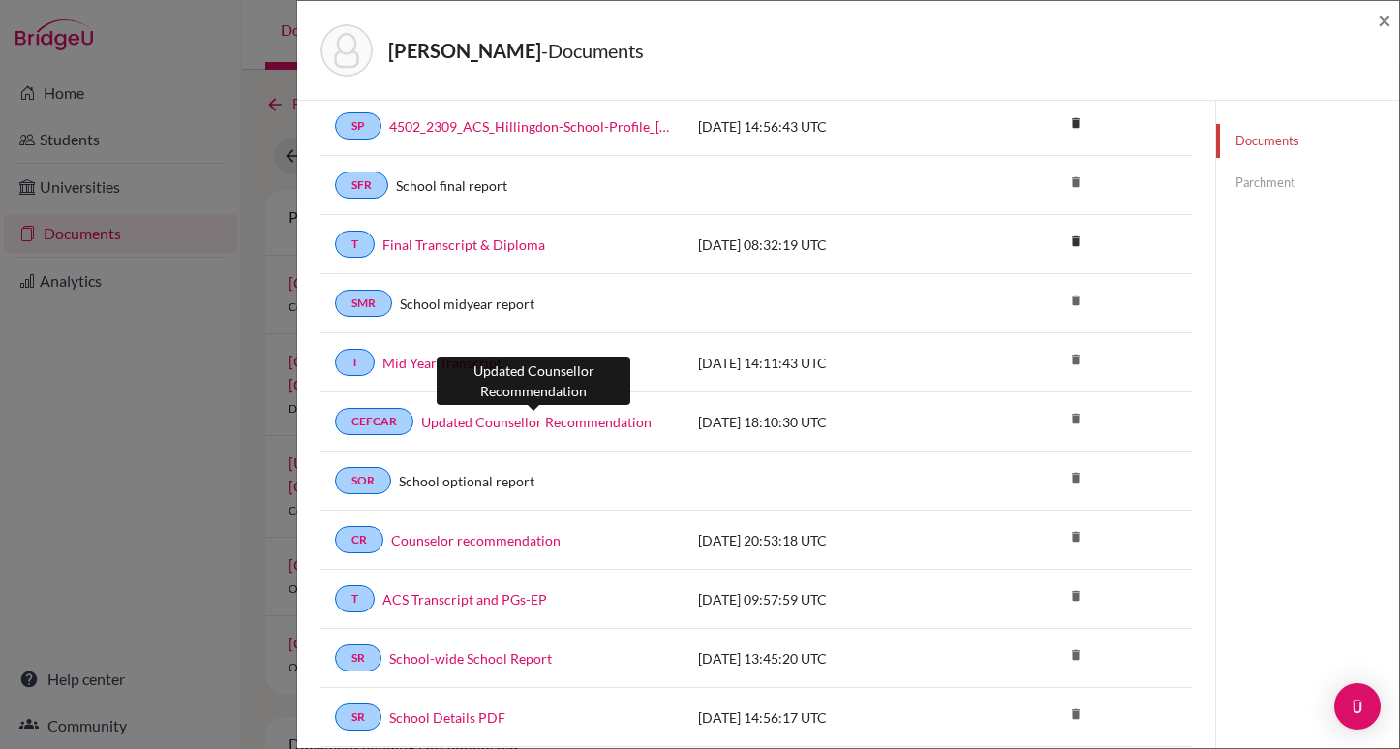
click at [533, 422] on link "Updated Counsellor Recommendation" at bounding box center [536, 422] width 231 height 20
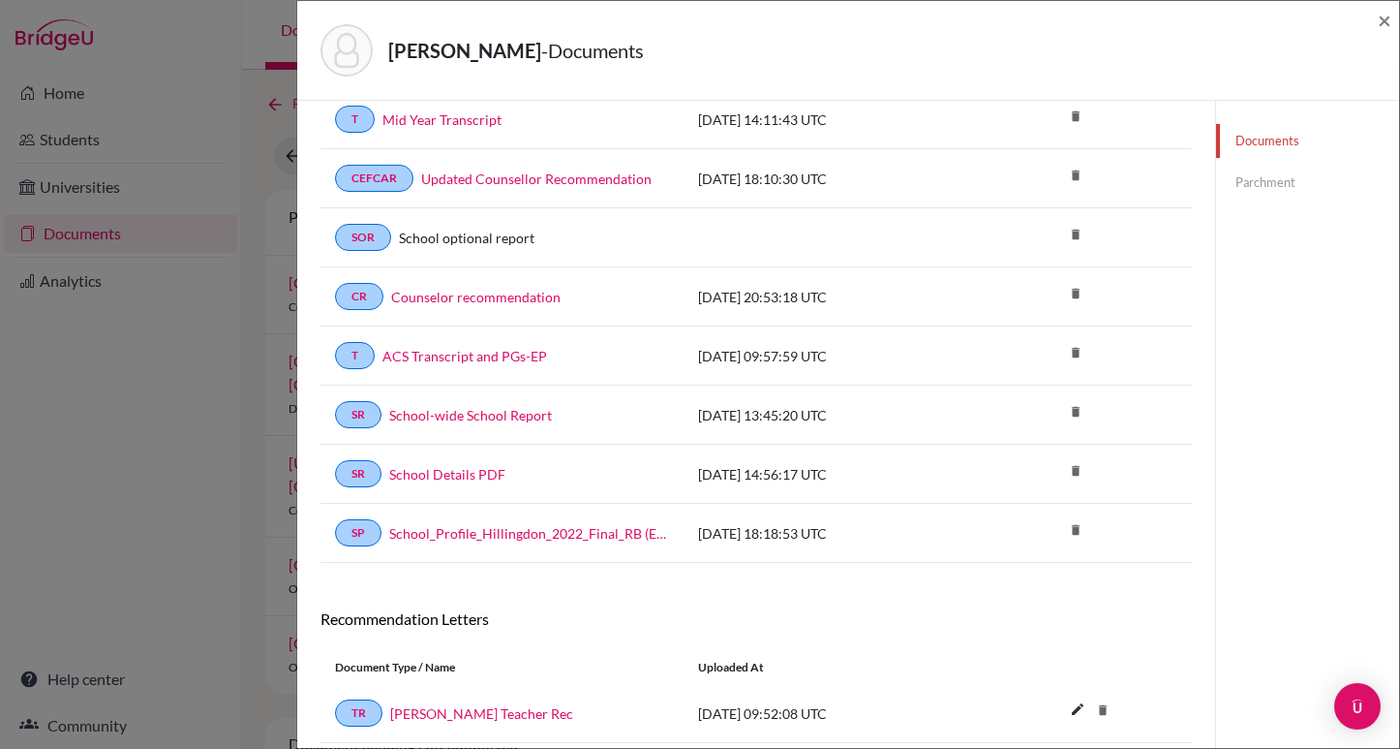
scroll to position [465, 0]
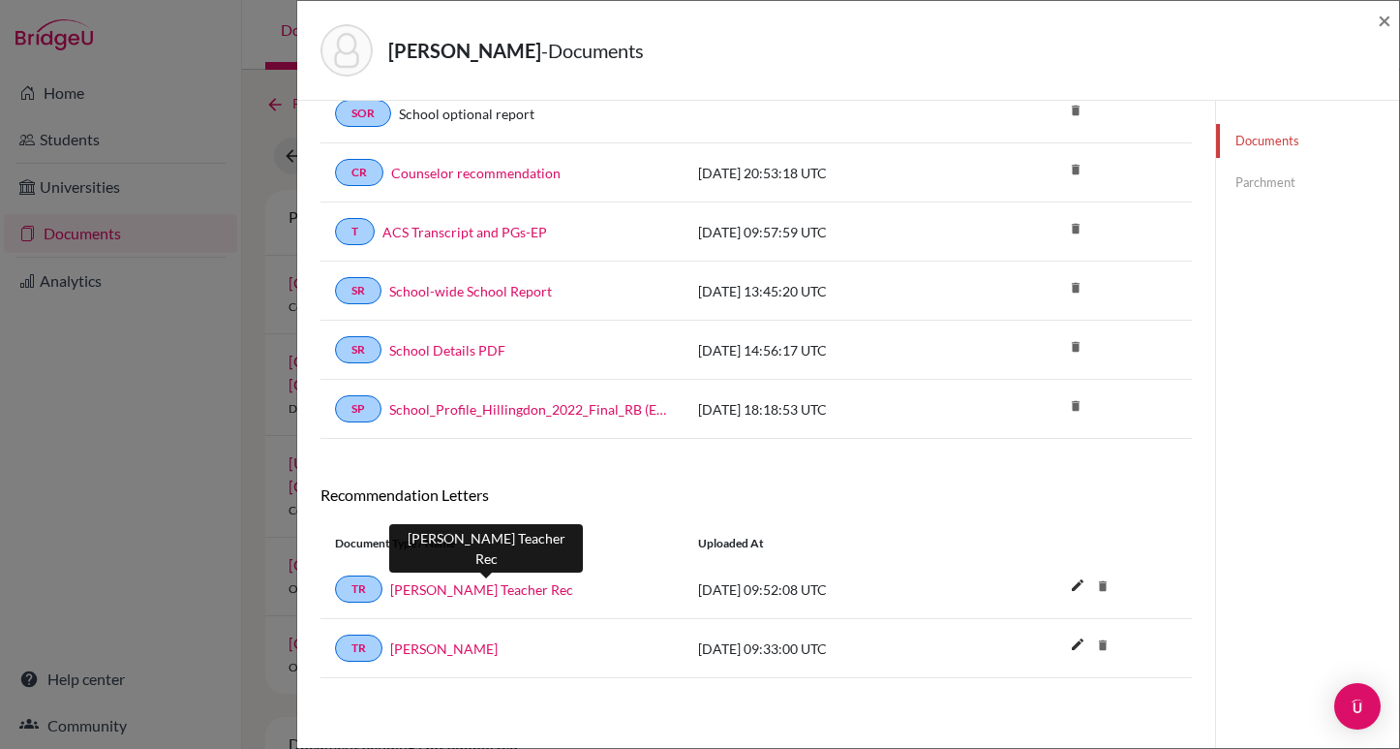
click at [489, 587] on link "[PERSON_NAME] Teacher Rec" at bounding box center [481, 589] width 183 height 20
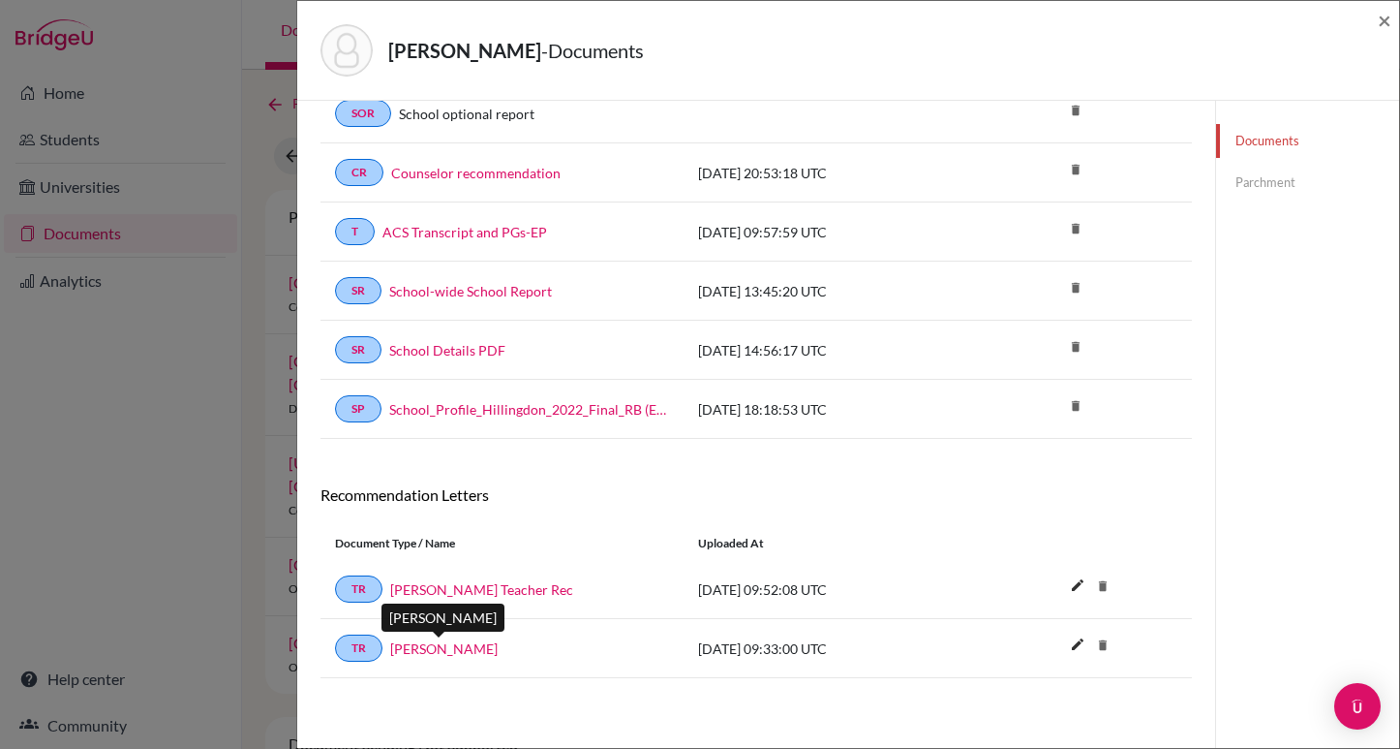
click at [436, 643] on link "[PERSON_NAME]" at bounding box center [444, 648] width 108 height 20
